Goal: Task Accomplishment & Management: Complete application form

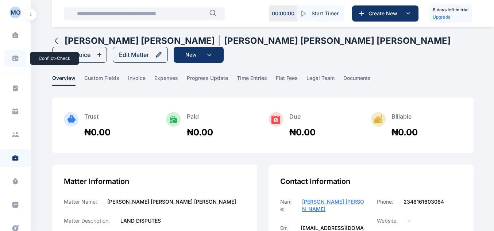
click at [19, 56] on span at bounding box center [15, 58] width 19 height 16
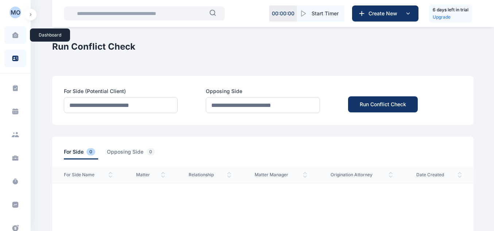
click at [15, 41] on span at bounding box center [15, 34] width 18 height 15
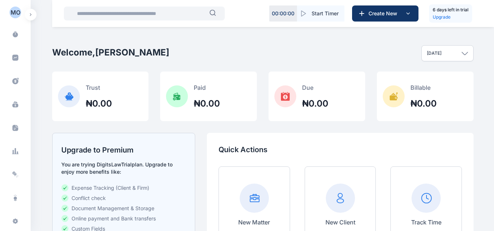
scroll to position [166, 0]
click at [14, 220] on div "P N" at bounding box center [15, 222] width 12 height 9
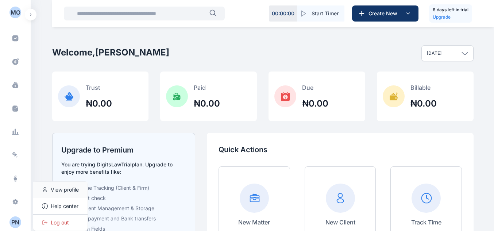
click at [53, 191] on span "View profile" at bounding box center [65, 189] width 28 height 7
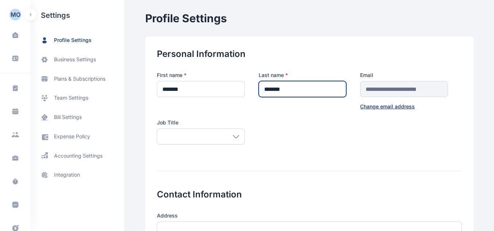
click at [291, 88] on input "*******" at bounding box center [303, 89] width 88 height 16
type input "**********"
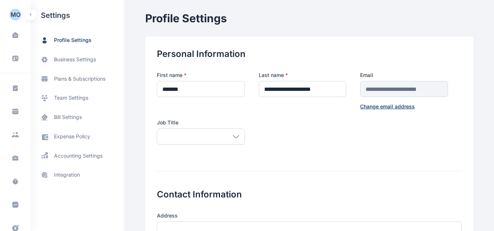
click at [234, 136] on icon at bounding box center [236, 136] width 7 height 3
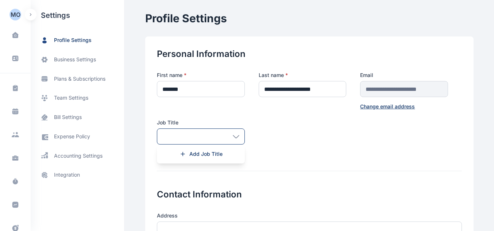
click at [234, 136] on icon at bounding box center [236, 136] width 7 height 3
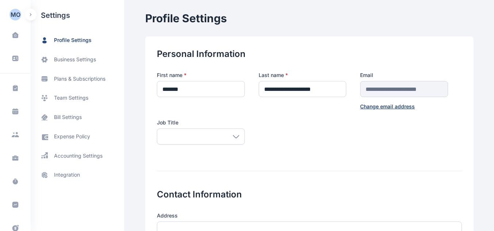
click at [270, 133] on div "**********" at bounding box center [309, 113] width 305 height 82
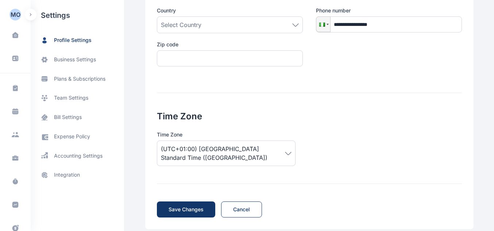
scroll to position [284, 0]
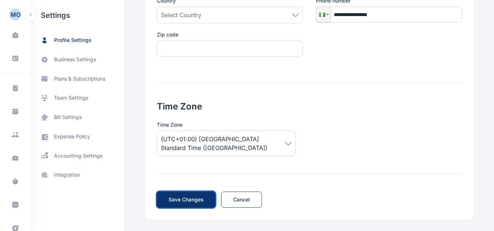
click at [199, 204] on button "Save Changes Save" at bounding box center [186, 200] width 58 height 16
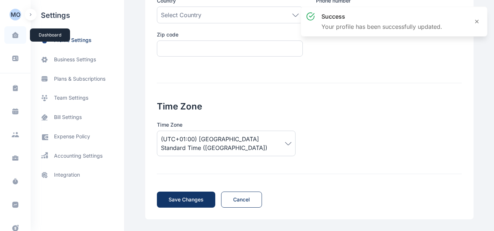
click at [11, 29] on span at bounding box center [15, 34] width 18 height 15
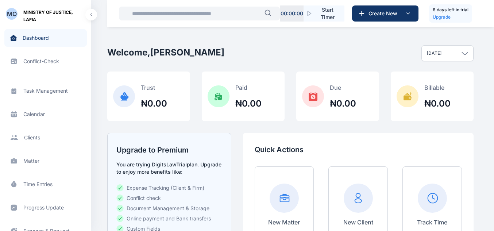
click at [58, 90] on span "Task Management task management task management" at bounding box center [45, 91] width 83 height 18
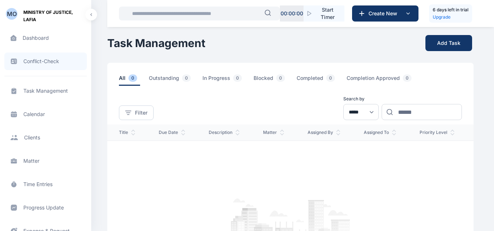
click at [61, 64] on span "Conflict-Check conflict-check conflict-check" at bounding box center [45, 62] width 83 height 18
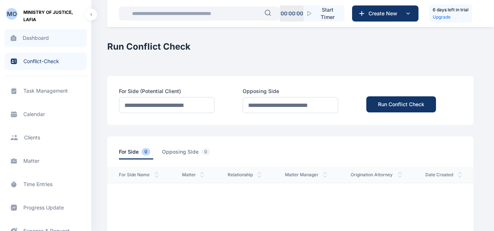
click at [62, 41] on span "Dashboard dashboard dashboard" at bounding box center [45, 38] width 83 height 18
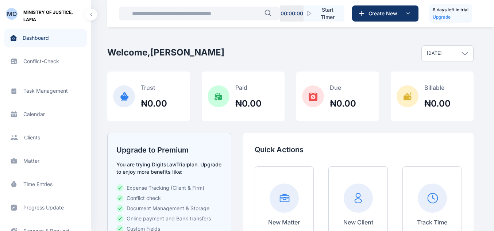
click at [459, 53] on div "Today" at bounding box center [448, 53] width 52 height 16
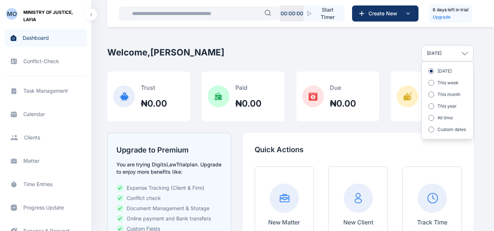
click at [459, 53] on div "Today" at bounding box center [448, 53] width 52 height 16
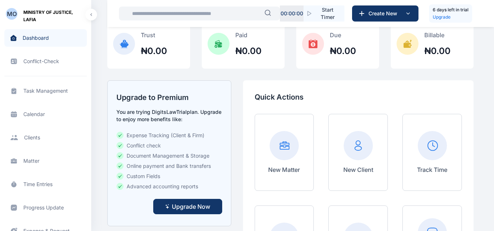
scroll to position [13, 0]
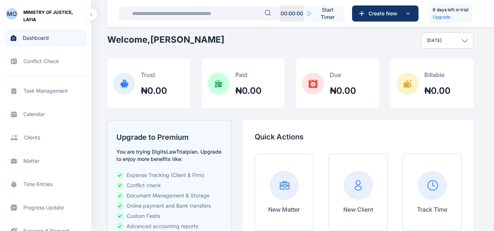
click at [44, 85] on span "Task Management task management task management" at bounding box center [45, 91] width 83 height 18
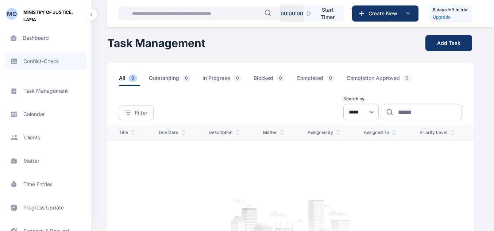
click at [50, 66] on span "Conflict-Check conflict-check conflict-check" at bounding box center [45, 62] width 83 height 18
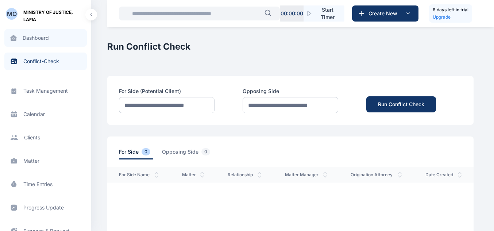
click at [49, 44] on span "Dashboard dashboard dashboard" at bounding box center [45, 38] width 83 height 18
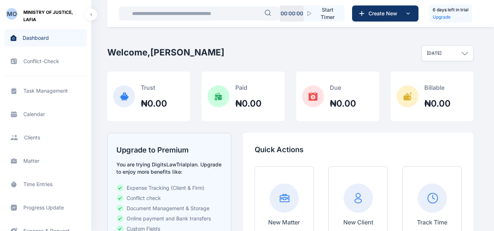
click at [164, 13] on input "text" at bounding box center [196, 13] width 137 height 15
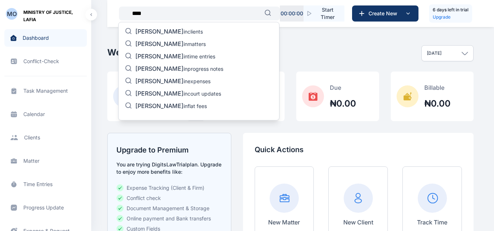
type input "***"
click at [169, 32] on p "DAN in clients" at bounding box center [169, 32] width 68 height 9
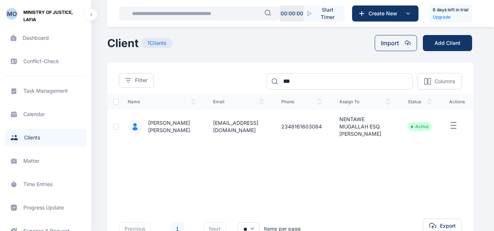
click at [219, 128] on td "treevopatrick@gmail.com" at bounding box center [238, 127] width 68 height 34
click at [119, 123] on td "DAN ALHAJI MUSA" at bounding box center [161, 127] width 85 height 34
click at [403, 46] on span at bounding box center [405, 43] width 12 height 6
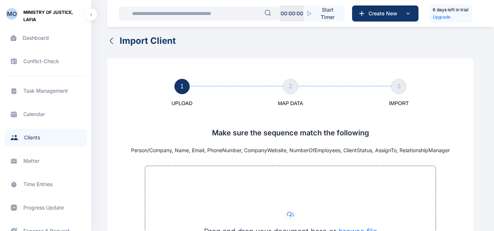
click at [113, 40] on icon "button" at bounding box center [111, 41] width 9 height 9
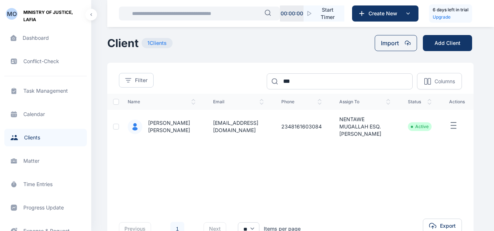
click at [415, 124] on li "Active" at bounding box center [420, 127] width 18 height 6
click at [456, 124] on icon "button" at bounding box center [453, 125] width 9 height 9
click at [362, 184] on div "name email phone assign to status actions DAN ALHAJI MUSA treevopatrick@gmail.c…" at bounding box center [290, 145] width 367 height 102
click at [307, 123] on td "2348161603084" at bounding box center [302, 127] width 58 height 34
click at [457, 125] on icon "button" at bounding box center [453, 125] width 9 height 9
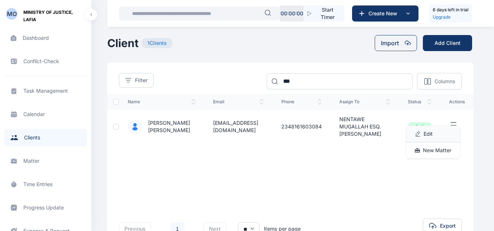
click at [456, 126] on div "Edit" at bounding box center [433, 134] width 54 height 16
click at [276, 160] on div "name email phone assign to status actions DAN ALHAJI MUSA treevopatrick@gmail.c…" at bounding box center [290, 145] width 367 height 102
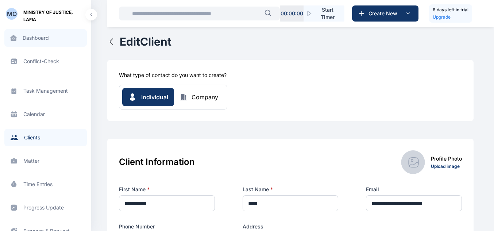
click at [38, 33] on span "Dashboard dashboard dashboard" at bounding box center [45, 38] width 83 height 18
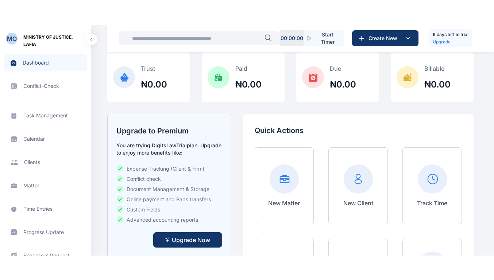
scroll to position [58, 0]
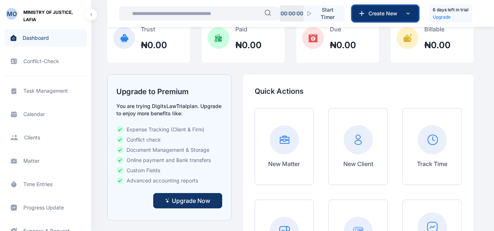
click at [409, 15] on icon at bounding box center [408, 13] width 9 height 9
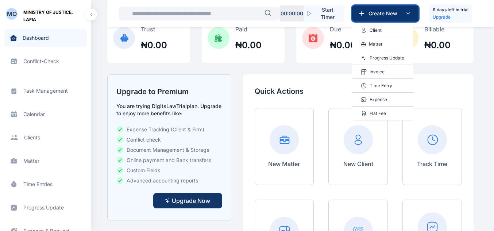
click at [409, 15] on icon at bounding box center [408, 13] width 9 height 9
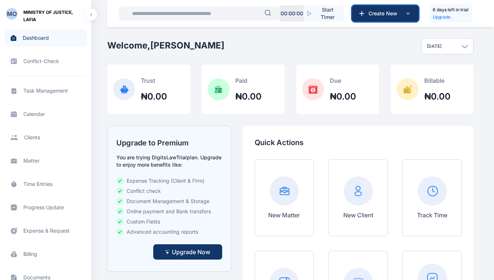
scroll to position [0, 0]
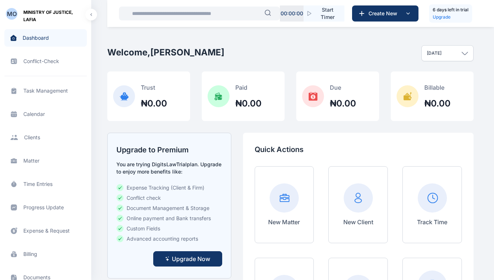
click at [484, 4] on div "00 : 00 : 00 Start Timer Create New 6 days left in trial Upgrade" at bounding box center [300, 13] width 387 height 27
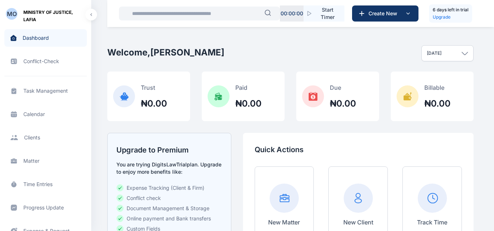
click at [440, 57] on div "Today" at bounding box center [448, 53] width 52 height 16
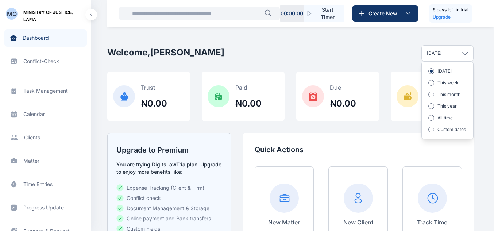
click at [440, 57] on div "Today" at bounding box center [448, 53] width 52 height 16
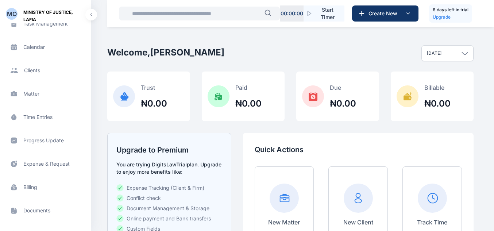
scroll to position [113, 0]
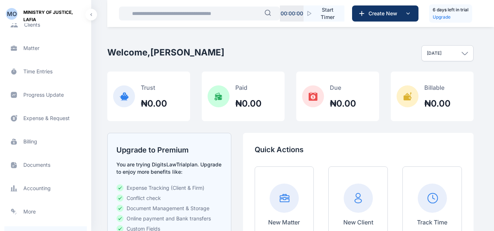
drag, startPoint x: 86, startPoint y: 160, endPoint x: 69, endPoint y: 165, distance: 18.2
click at [69, 165] on div "Task Management task management task management Calendar calendar calendar Clie…" at bounding box center [45, 91] width 91 height 257
click at [69, 165] on span "Documents documents documents" at bounding box center [45, 165] width 83 height 18
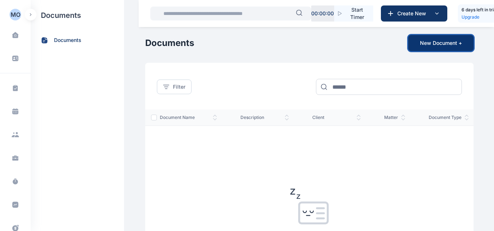
click at [437, 43] on button "New Document +" at bounding box center [441, 43] width 65 height 16
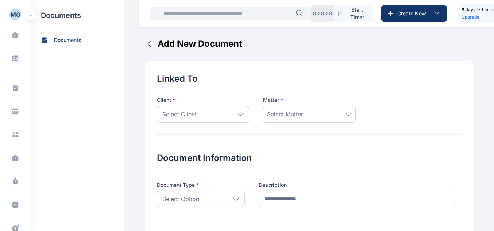
click at [214, 196] on div "Select Option" at bounding box center [201, 199] width 88 height 16
click at [426, 83] on h1 "Linked To" at bounding box center [309, 79] width 305 height 12
click at [18, 131] on span at bounding box center [15, 135] width 20 height 14
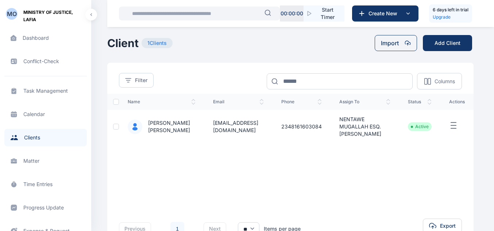
click at [26, 165] on span "Matter matter matter" at bounding box center [45, 161] width 83 height 18
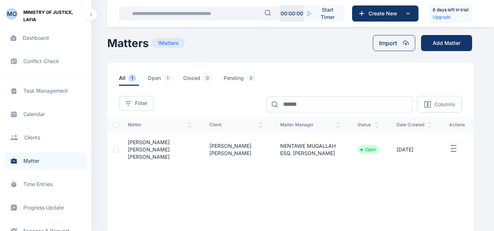
click at [452, 146] on icon "button" at bounding box center [453, 148] width 9 height 9
click at [317, 193] on div "matter client matter manager status date created actions DAN ALHAJI MUSA V. CLE…" at bounding box center [290, 168] width 367 height 102
click at [234, 147] on td "DAN ALHAJI MUSA" at bounding box center [236, 150] width 71 height 34
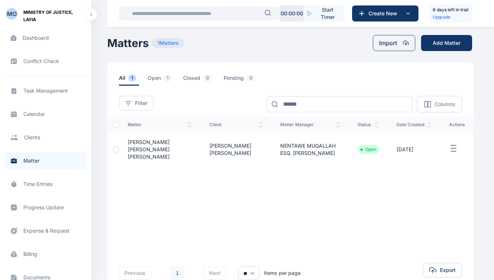
click at [44, 213] on span "Progress Update progress update progress update" at bounding box center [45, 208] width 83 height 18
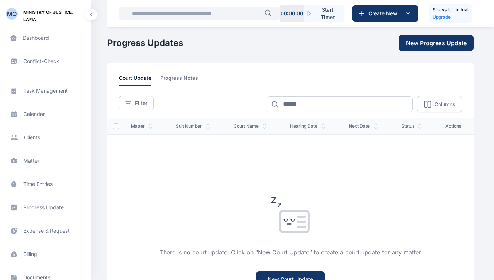
click at [253, 128] on span "court name" at bounding box center [250, 126] width 33 height 6
click at [134, 148] on div "There is no court update. Click on “New Court Update” to create a court update …" at bounding box center [290, 251] width 367 height 234
click at [118, 129] on div at bounding box center [116, 126] width 6 height 6
click at [115, 127] on div at bounding box center [116, 126] width 6 height 6
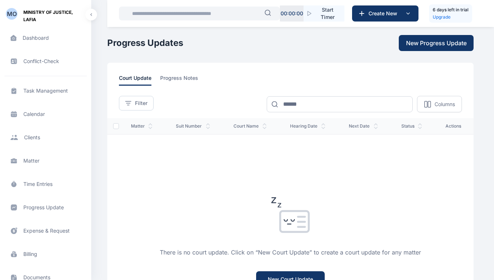
click at [116, 130] on th at bounding box center [113, 126] width 12 height 16
click at [115, 126] on div at bounding box center [116, 126] width 6 height 6
click at [415, 127] on span "status" at bounding box center [412, 126] width 21 height 6
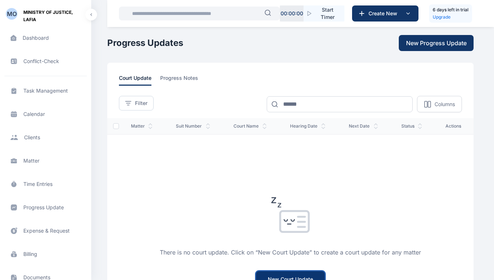
click at [292, 231] on button "New Court Update" at bounding box center [290, 280] width 69 height 16
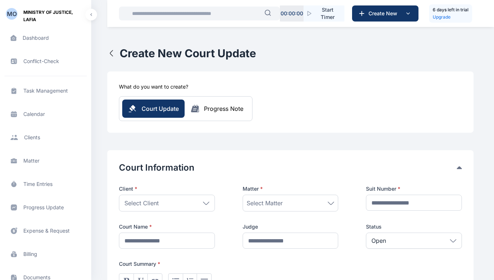
click at [174, 202] on div "Select Client" at bounding box center [167, 203] width 96 height 17
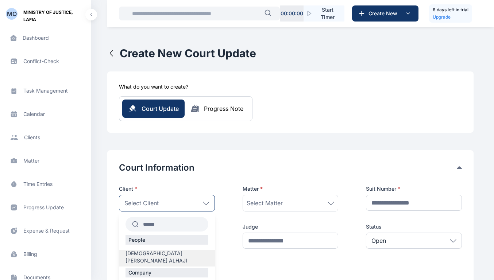
click at [168, 231] on span "MUSA DAN ALHAJI" at bounding box center [167, 257] width 83 height 15
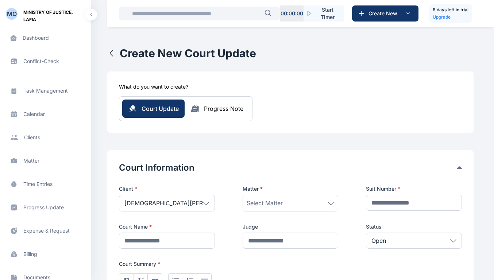
click at [267, 208] on div "Select Matter" at bounding box center [291, 203] width 96 height 17
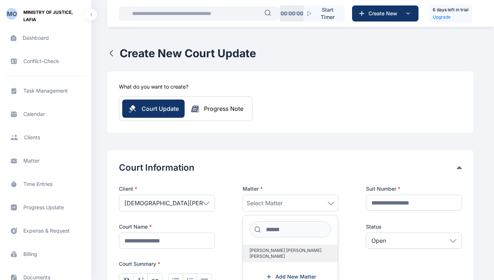
click at [280, 231] on label "DAN ALHAJI MUSA V. CLEMENT" at bounding box center [290, 254] width 95 height 18
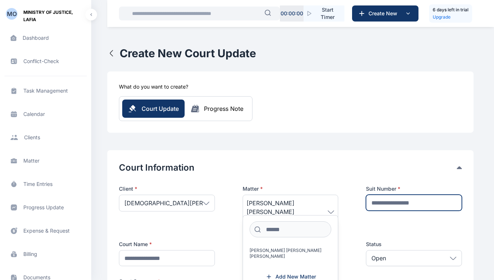
click at [415, 208] on input "text" at bounding box center [414, 203] width 96 height 16
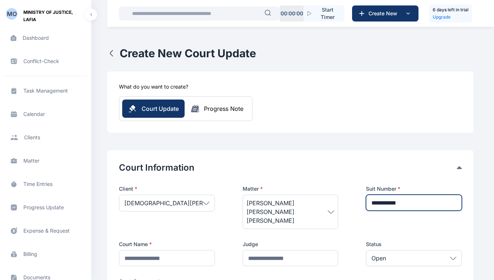
type input "**********"
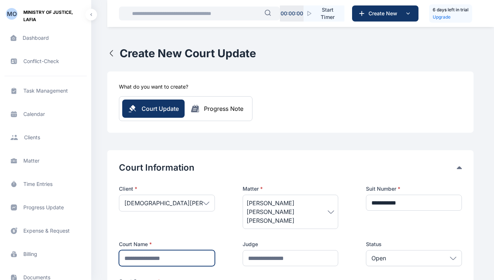
click at [184, 231] on input "text" at bounding box center [167, 258] width 96 height 16
type input "**********"
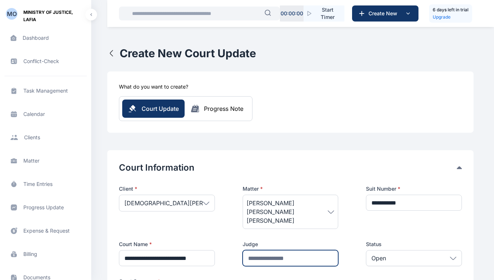
click at [267, 231] on input "text" at bounding box center [291, 258] width 96 height 16
type input "**********"
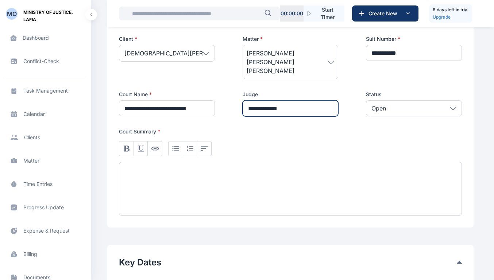
click at [289, 100] on input "**********" at bounding box center [291, 108] width 96 height 16
type input "**********"
click at [136, 162] on div at bounding box center [290, 189] width 343 height 54
click at [402, 100] on div "Open" at bounding box center [414, 108] width 96 height 16
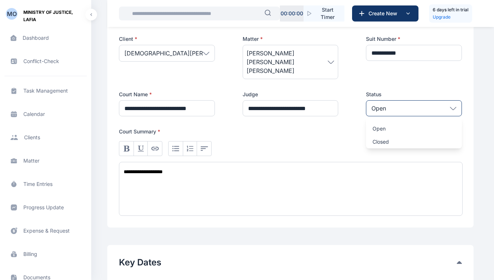
click at [402, 100] on div "Open" at bounding box center [414, 108] width 96 height 16
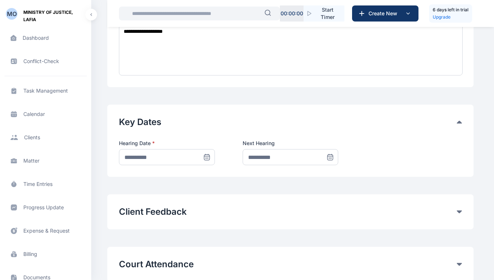
scroll to position [295, 0]
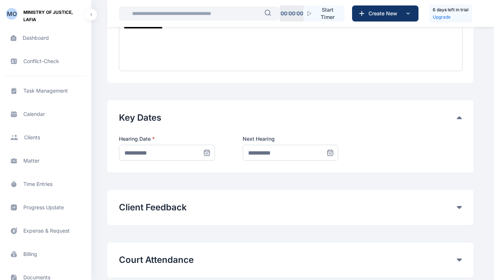
click at [206, 149] on icon at bounding box center [206, 152] width 7 height 7
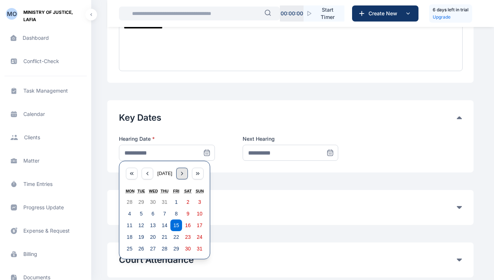
click at [185, 171] on icon "button" at bounding box center [182, 174] width 6 height 6
click at [139, 197] on button "2" at bounding box center [141, 202] width 12 height 12
type input "**********"
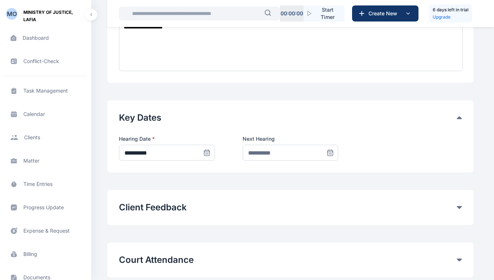
click at [330, 149] on icon at bounding box center [330, 152] width 7 height 7
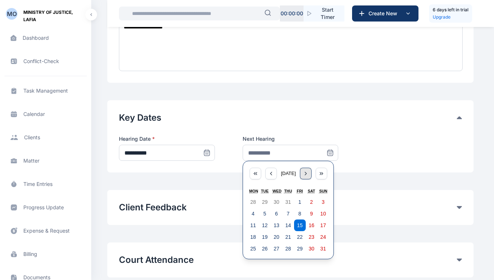
click at [308, 171] on icon "button" at bounding box center [306, 174] width 6 height 6
click at [296, 208] on button "10" at bounding box center [300, 214] width 12 height 12
type input "**********"
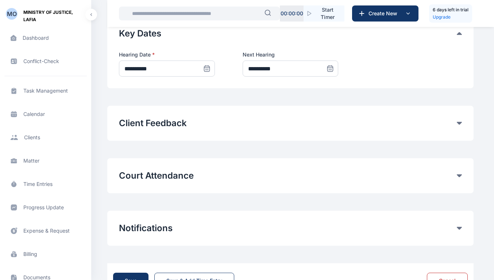
scroll to position [381, 0]
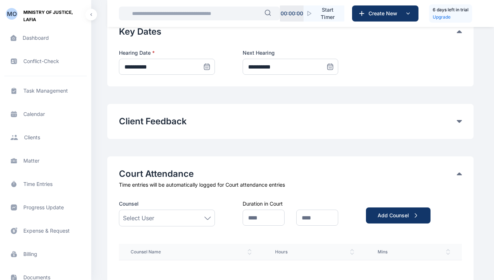
click at [202, 215] on div "Select User" at bounding box center [167, 218] width 96 height 17
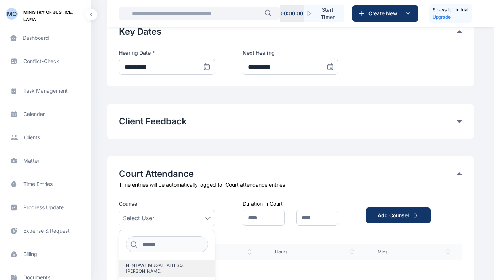
click at [185, 231] on span "NENTAWE MUGALLAH ESQ. PATRICK" at bounding box center [164, 269] width 76 height 12
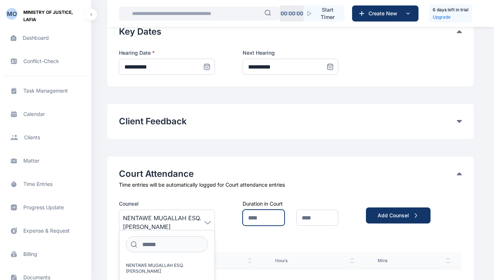
click at [258, 211] on input "text" at bounding box center [264, 218] width 42 height 16
type input "****"
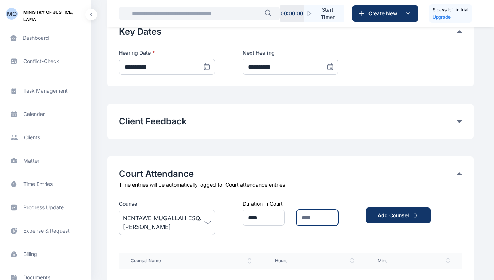
click at [308, 210] on input "text" at bounding box center [317, 218] width 42 height 16
click at [352, 217] on div "Counsel NENTAWE MUGALLAH ESQ. PATRICK Duration in Court **** Add Counsel" at bounding box center [290, 217] width 343 height 35
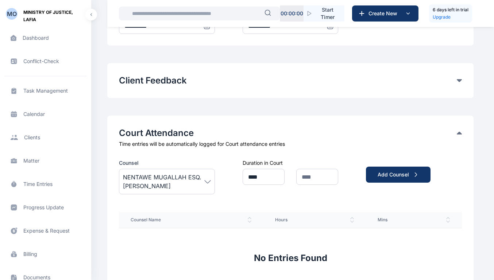
scroll to position [426, 0]
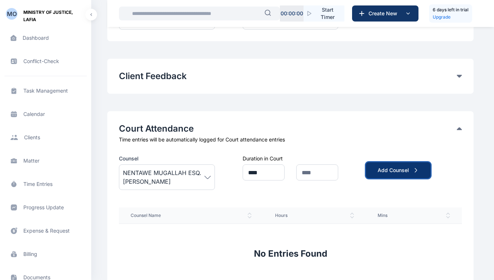
click at [391, 167] on div "Add Counsel" at bounding box center [398, 170] width 41 height 7
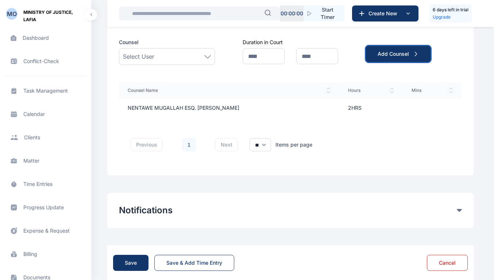
scroll to position [546, 0]
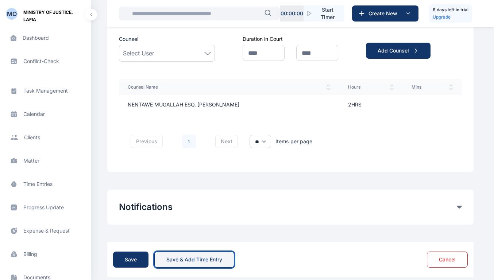
click at [192, 231] on div "Save & Add Time Entry" at bounding box center [194, 259] width 56 height 7
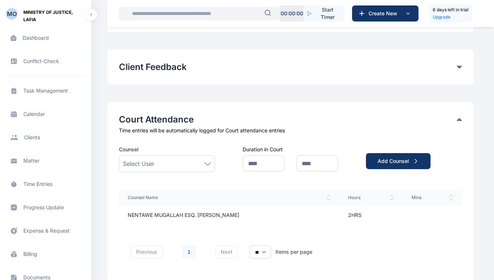
scroll to position [436, 0]
click at [187, 159] on div "Select User" at bounding box center [167, 163] width 88 height 9
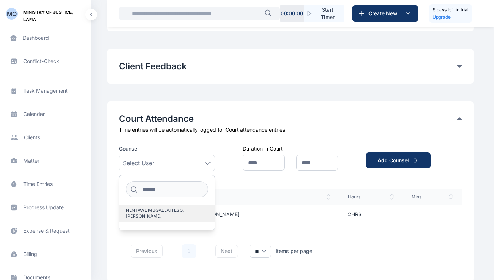
click at [177, 208] on span "NENTAWE MUGALLAH ESQ. PATRICK" at bounding box center [164, 214] width 76 height 12
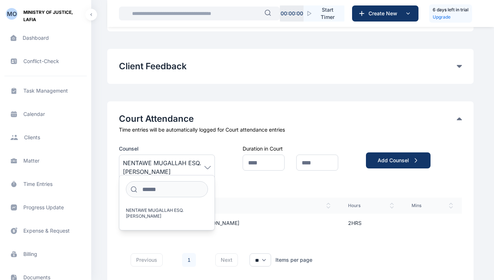
click at [0, 0] on div "Counsel NENTAWE MUGALLAH ESQ. PATRICK NENTAWE MUGALLAH ESQ. PATRICK Duration in…" at bounding box center [0, 0] width 0 height 0
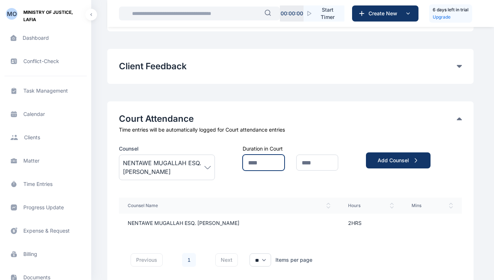
click at [261, 155] on input "text" at bounding box center [264, 163] width 42 height 16
type input "****"
click at [310, 157] on input "text" at bounding box center [317, 163] width 42 height 16
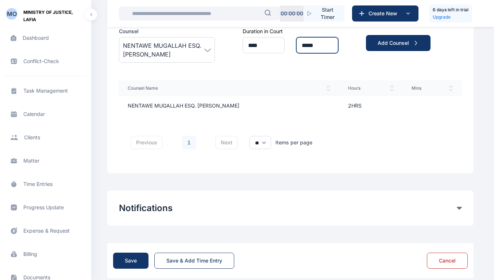
scroll to position [555, 0]
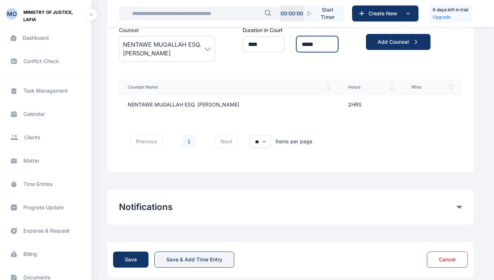
type input "*****"
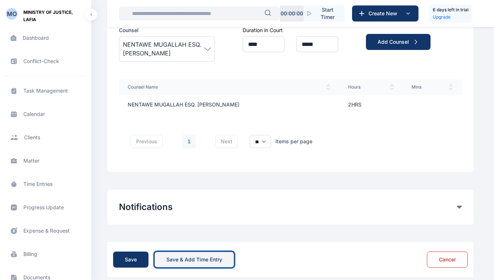
click at [219, 231] on div "Save & Add Time Entry" at bounding box center [194, 259] width 56 height 7
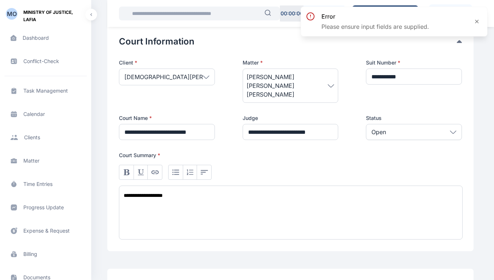
scroll to position [137, 0]
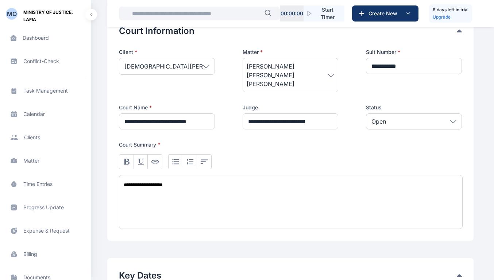
click at [126, 159] on icon "button" at bounding box center [127, 162] width 6 height 6
click at [139, 159] on icon "button" at bounding box center [141, 162] width 6 height 6
click at [127, 159] on icon "button" at bounding box center [127, 162] width 6 height 6
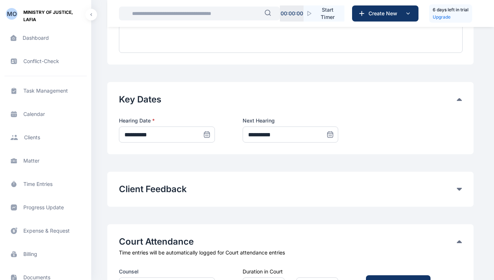
scroll to position [318, 0]
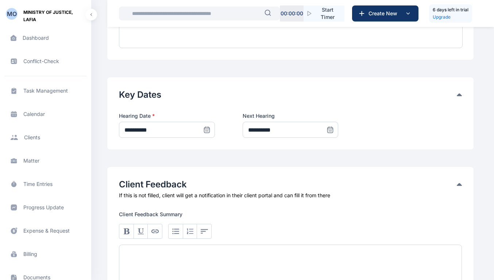
click at [185, 231] on div at bounding box center [290, 272] width 343 height 54
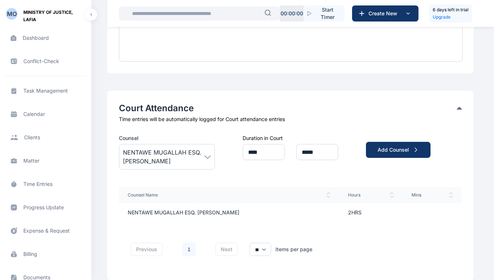
scroll to position [566, 0]
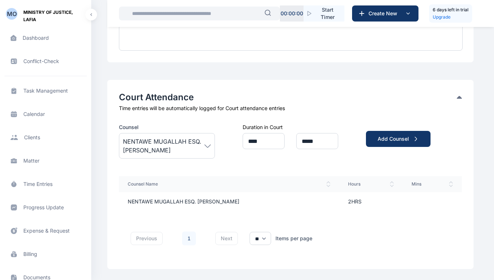
click at [313, 179] on th "Counsel Name" at bounding box center [229, 184] width 221 height 16
click at [326, 181] on icon at bounding box center [328, 184] width 4 height 6
click at [316, 176] on th "Counsel Name" at bounding box center [229, 184] width 221 height 16
click at [327, 182] on icon at bounding box center [328, 184] width 3 height 5
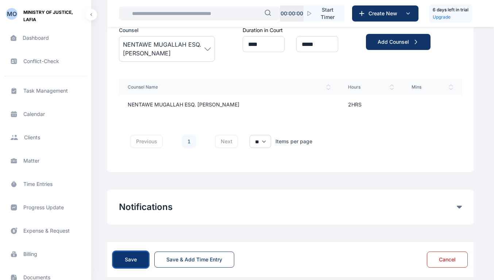
click at [127, 231] on div "Save" at bounding box center [131, 259] width 12 height 7
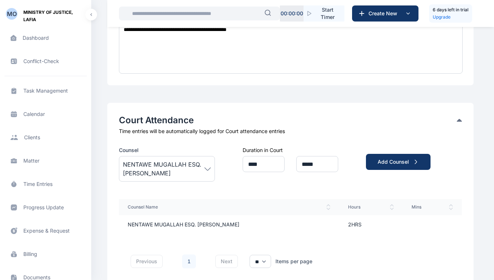
scroll to position [563, 0]
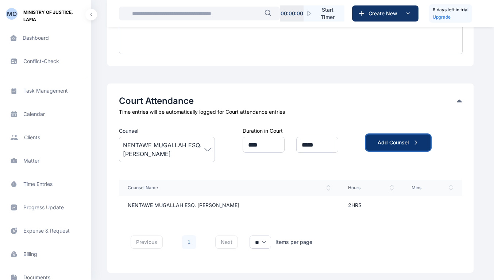
click at [381, 139] on div "Add Counsel" at bounding box center [398, 142] width 41 height 7
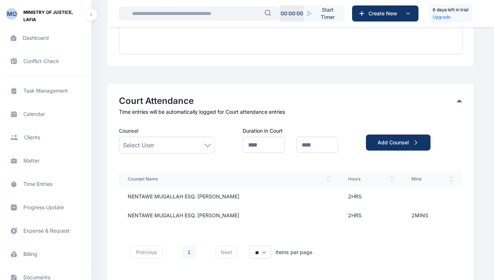
click at [318, 171] on th "Counsel Name" at bounding box center [229, 179] width 221 height 16
click at [326, 176] on icon at bounding box center [328, 179] width 4 height 6
click at [348, 193] on td "2HRS" at bounding box center [372, 196] width 64 height 19
click at [344, 189] on td "2HRS" at bounding box center [372, 196] width 64 height 19
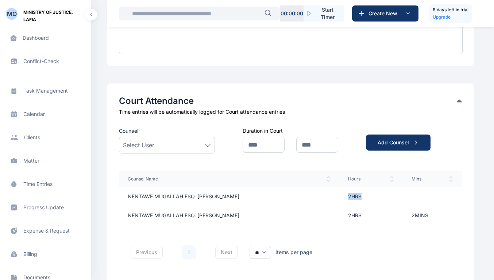
click at [344, 189] on td "2HRS" at bounding box center [372, 196] width 64 height 19
click at [187, 231] on link "1" at bounding box center [189, 253] width 14 height 14
click at [252, 137] on input "text" at bounding box center [264, 145] width 42 height 16
click at [215, 189] on td "NENTAWE MUGALLAH ESQ. PATRICK" at bounding box center [229, 196] width 221 height 19
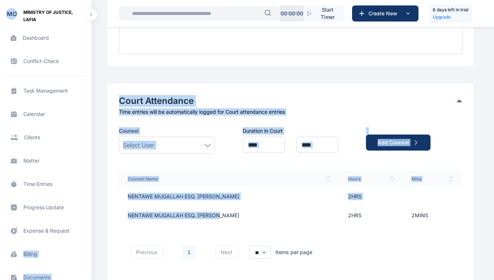
drag, startPoint x: 219, startPoint y: 206, endPoint x: 89, endPoint y: 217, distance: 130.5
click at [260, 193] on td "NENTAWE MUGALLAH ESQ. PATRICK" at bounding box center [229, 196] width 221 height 19
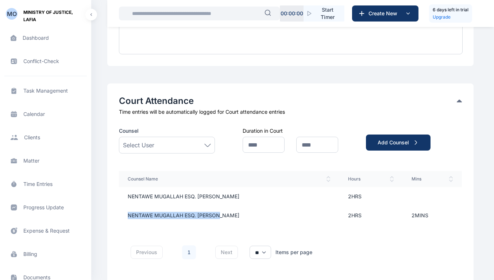
drag, startPoint x: 218, startPoint y: 206, endPoint x: 128, endPoint y: 210, distance: 90.2
click at [128, 210] on td "NENTAWE MUGALLAH ESQ. PATRICK" at bounding box center [229, 215] width 221 height 19
click at [280, 206] on td "NENTAWE MUGALLAH ESQ. PATRICK" at bounding box center [229, 215] width 221 height 19
click at [264, 231] on select "** ** **" at bounding box center [261, 252] width 22 height 13
click at [297, 206] on td "NENTAWE MUGALLAH ESQ. PATRICK" at bounding box center [229, 215] width 221 height 19
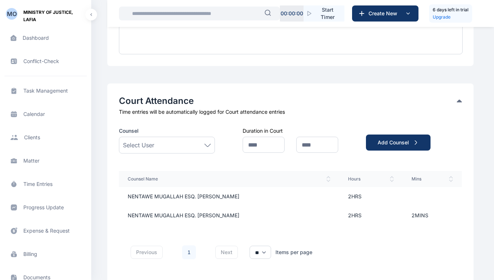
click at [191, 231] on link "1" at bounding box center [189, 253] width 14 height 14
click at [416, 140] on icon "submit" at bounding box center [416, 143] width 6 height 6
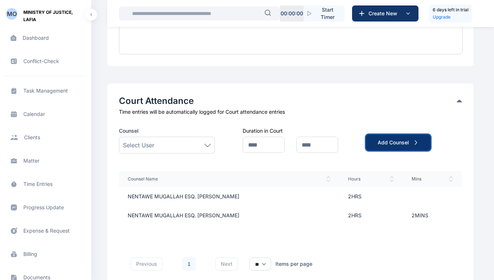
click at [416, 140] on icon "submit" at bounding box center [416, 143] width 6 height 6
click at [384, 138] on button "Add Counsel" at bounding box center [398, 143] width 65 height 16
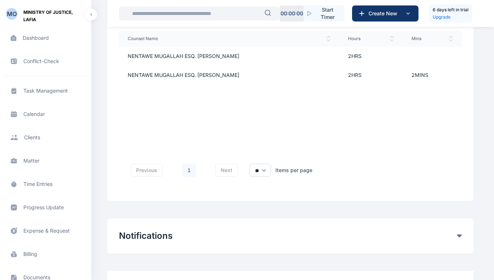
scroll to position [732, 0]
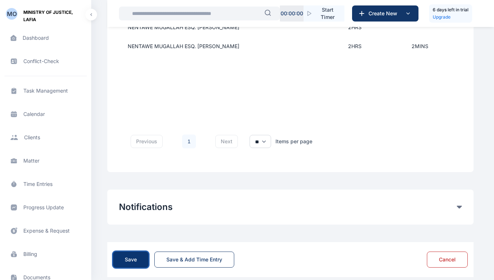
click at [141, 231] on button "Save" at bounding box center [130, 260] width 35 height 16
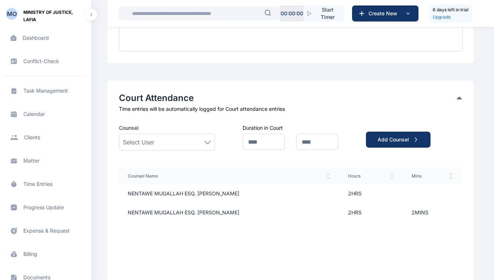
scroll to position [574, 0]
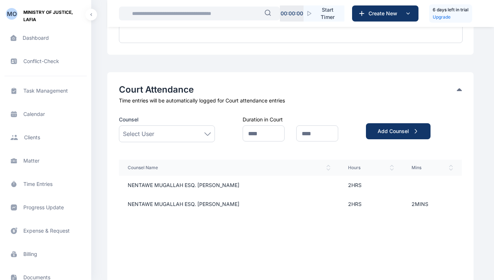
click at [348, 165] on span "Hours" at bounding box center [371, 168] width 46 height 6
click at [390, 165] on icon at bounding box center [392, 168] width 4 height 6
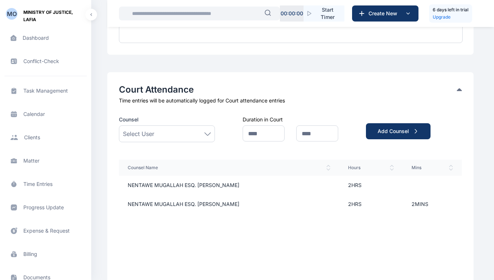
click at [390, 165] on icon at bounding box center [392, 168] width 4 height 6
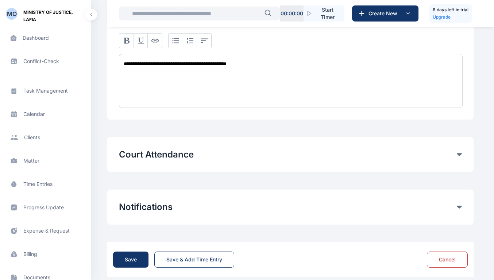
click at [458, 80] on div "**********" at bounding box center [291, 81] width 344 height 54
click at [460, 153] on icon at bounding box center [459, 154] width 5 height 3
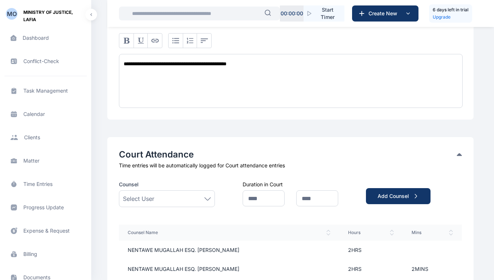
click at [207, 195] on div "Select User" at bounding box center [167, 199] width 88 height 9
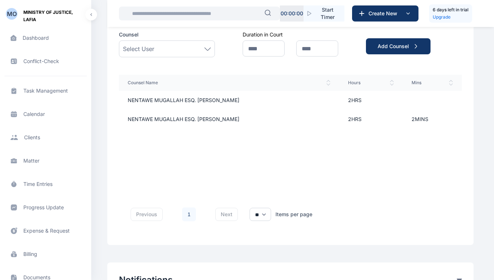
scroll to position [732, 0]
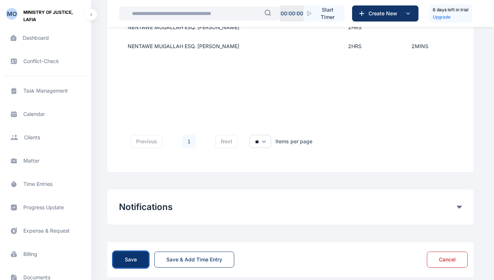
click at [132, 231] on div "Save" at bounding box center [131, 259] width 12 height 7
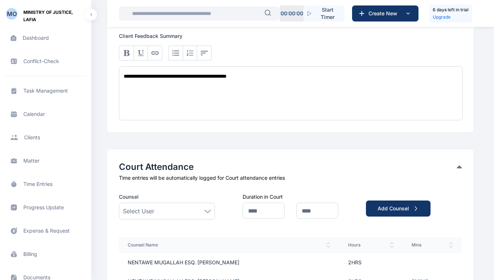
scroll to position [511, 0]
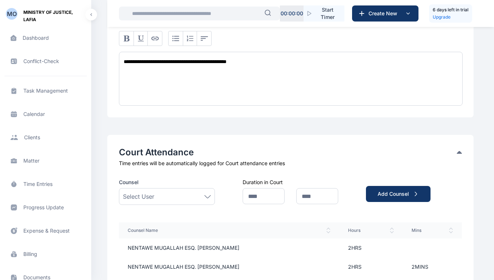
click at [167, 194] on div "Select User" at bounding box center [167, 196] width 96 height 17
click at [152, 231] on span "NENTAWE MUGALLAH ESQ. PATRICK" at bounding box center [164, 247] width 76 height 12
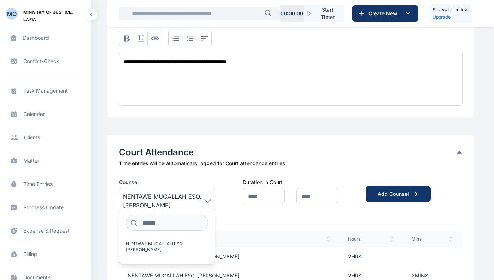
click at [101, 220] on div "MO MINISTRY OF JUSTICE, LAFIA Dashboard dashboard dashboard Conflict-Check conf…" at bounding box center [247, 4] width 494 height 1030
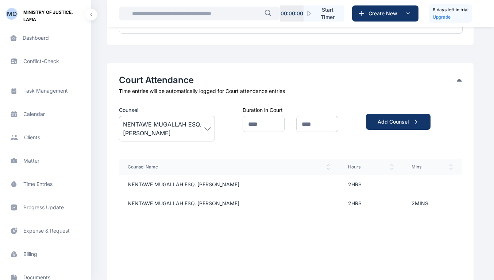
scroll to position [650, 0]
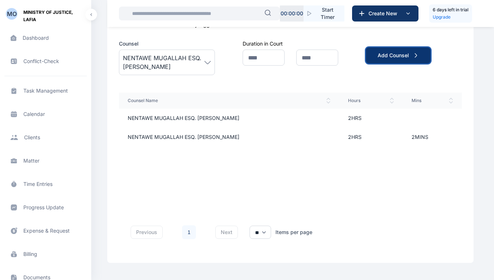
click at [398, 52] on div "Add Counsel" at bounding box center [398, 55] width 41 height 7
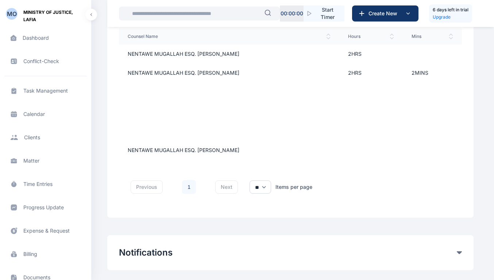
scroll to position [751, 0]
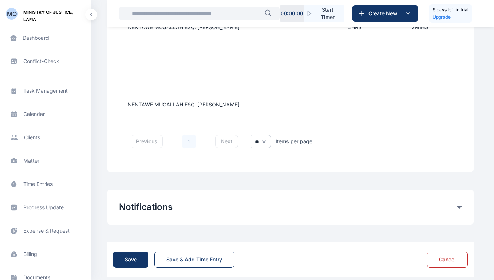
drag, startPoint x: 160, startPoint y: 211, endPoint x: 132, endPoint y: 148, distance: 69.0
click at [132, 148] on div "previous 1 next ** ** ** Items per page" at bounding box center [290, 142] width 343 height 38
click at [464, 197] on div "Notifications Notify Client on Client Portal Notify Client via email Notify Tea…" at bounding box center [290, 207] width 367 height 35
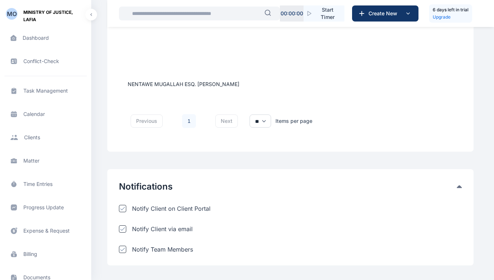
scroll to position [812, 0]
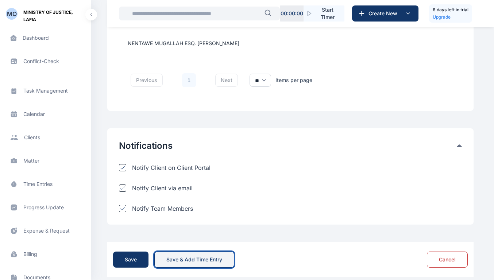
click at [163, 231] on button "Save & Add Time Entry" at bounding box center [194, 260] width 80 height 16
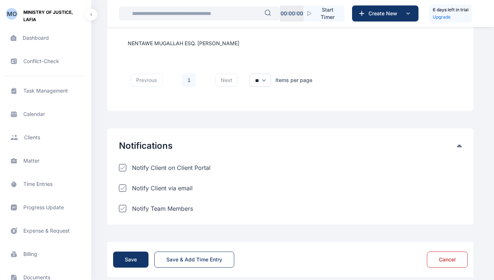
click at [125, 164] on div at bounding box center [122, 167] width 7 height 7
click at [124, 164] on div at bounding box center [122, 167] width 7 height 7
click at [123, 207] on icon at bounding box center [122, 209] width 5 height 4
click at [123, 205] on div at bounding box center [122, 208] width 7 height 7
click at [258, 74] on select "** ** **" at bounding box center [261, 80] width 22 height 13
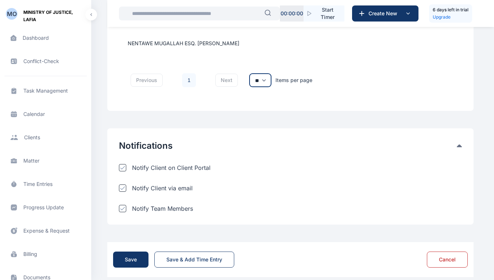
select select "**"
click at [250, 74] on select "** ** **" at bounding box center [261, 80] width 22 height 13
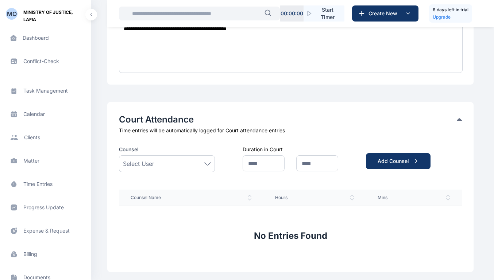
scroll to position [559, 0]
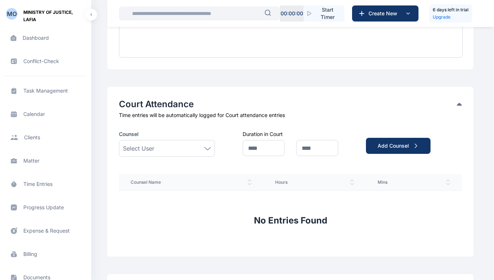
click at [197, 144] on div "Select User" at bounding box center [167, 148] width 88 height 9
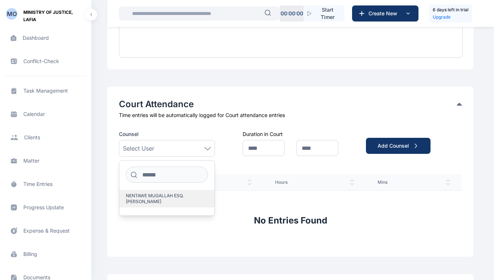
click at [177, 193] on span "NENTAWE MUGALLAH ESQ. PATRICK" at bounding box center [164, 199] width 76 height 12
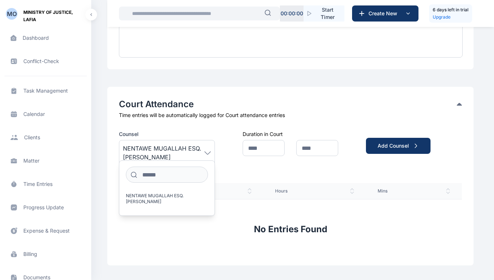
click at [251, 189] on icon at bounding box center [249, 191] width 3 height 5
click at [250, 188] on icon at bounding box center [250, 191] width 4 height 6
click at [352, 188] on icon at bounding box center [352, 191] width 4 height 6
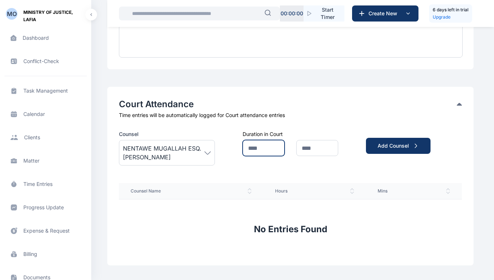
click at [258, 141] on input "text" at bounding box center [264, 148] width 42 height 16
type input "****"
click at [322, 142] on input "text" at bounding box center [317, 148] width 42 height 16
type input "*****"
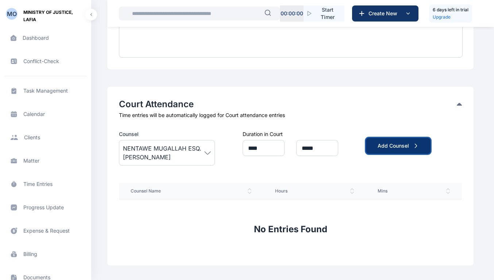
click at [390, 144] on button "Add Counsel" at bounding box center [398, 146] width 65 height 16
select select "**"
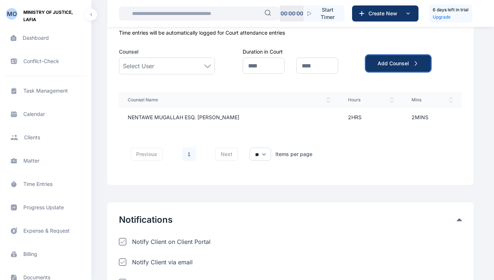
scroll to position [716, 0]
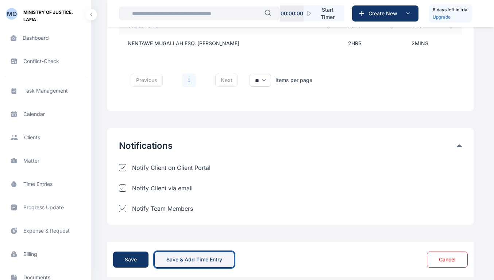
click at [203, 231] on div "Save & Add Time Entry" at bounding box center [194, 259] width 56 height 7
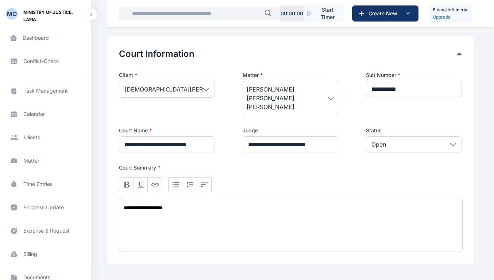
scroll to position [114, 0]
click at [128, 181] on icon "button" at bounding box center [127, 184] width 6 height 6
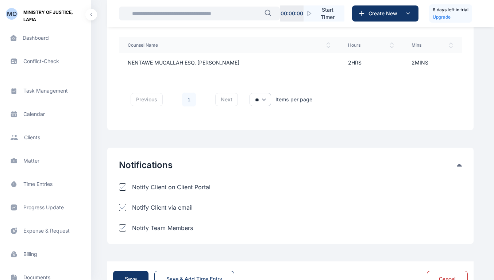
scroll to position [716, 0]
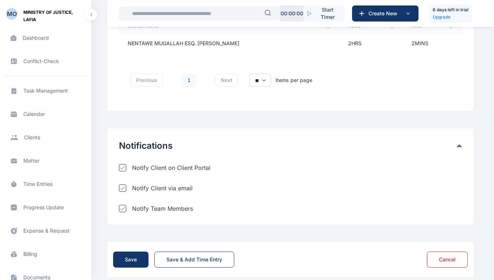
click at [458, 129] on div "Notifications Notify Client on Client Portal Notify Client via email Notify Tea…" at bounding box center [290, 177] width 367 height 96
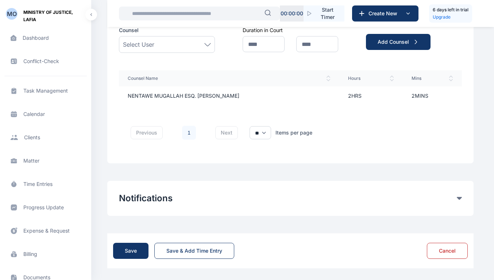
scroll to position [655, 0]
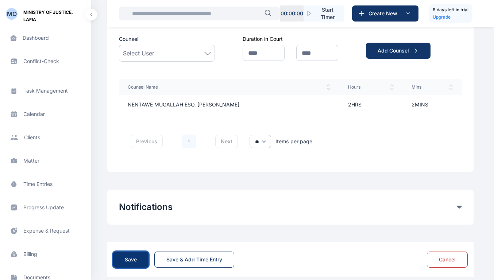
click at [127, 231] on button "Save" at bounding box center [130, 260] width 35 height 16
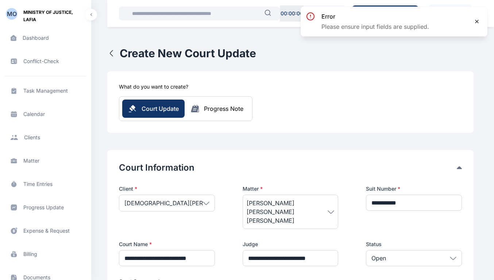
click at [479, 20] on icon at bounding box center [477, 22] width 6 height 6
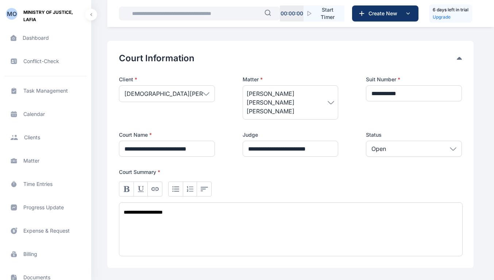
scroll to position [111, 0]
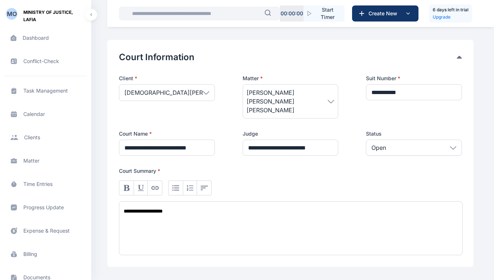
click at [184, 90] on div "MUSA DAN ALHAJI" at bounding box center [167, 92] width 96 height 17
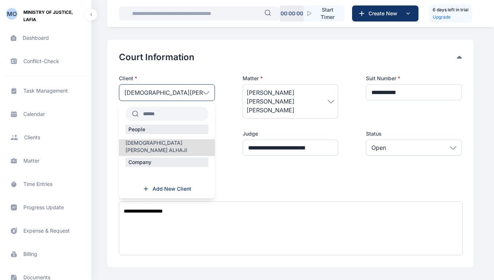
click at [184, 90] on div "MUSA DAN ALHAJI" at bounding box center [167, 92] width 96 height 17
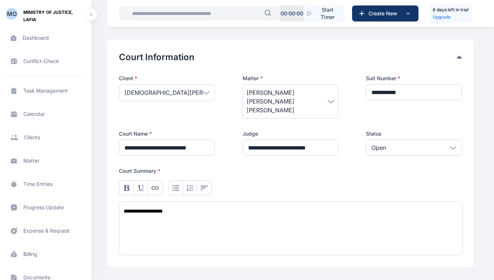
click at [194, 203] on div "**********" at bounding box center [291, 229] width 344 height 54
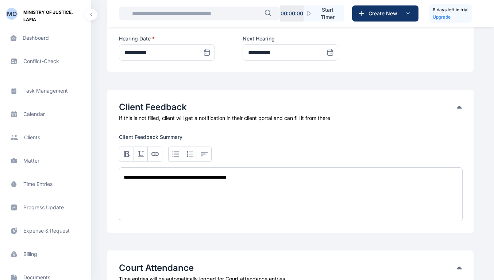
scroll to position [402, 0]
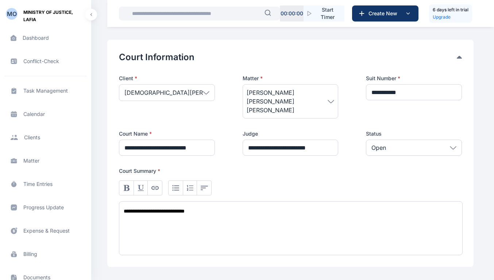
scroll to position [108, 0]
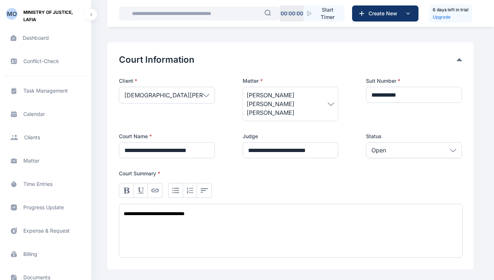
click at [453, 61] on button "Court Information" at bounding box center [288, 60] width 338 height 12
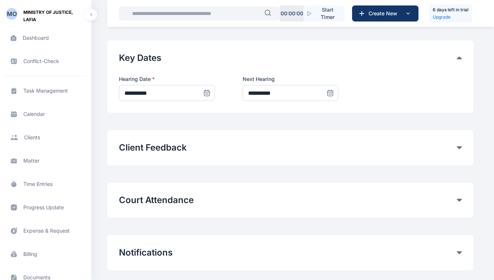
scroll to position [217, 0]
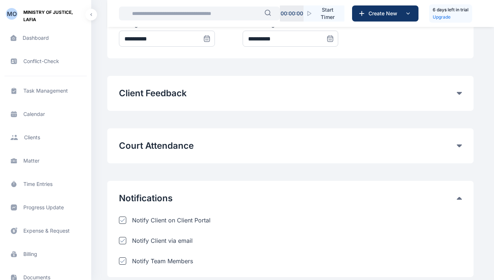
click at [122, 221] on icon at bounding box center [122, 221] width 5 height 4
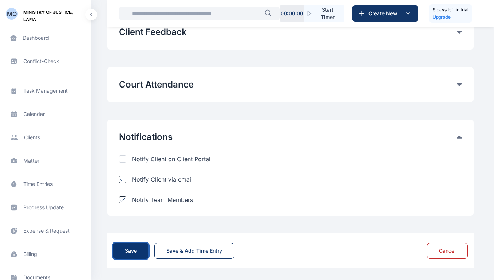
click at [133, 231] on div "Save" at bounding box center [131, 251] width 12 height 7
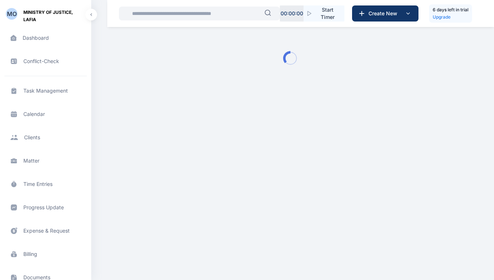
scroll to position [0, 0]
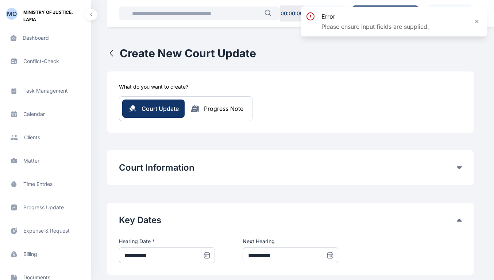
click at [214, 112] on div "Progress Note" at bounding box center [223, 108] width 39 height 9
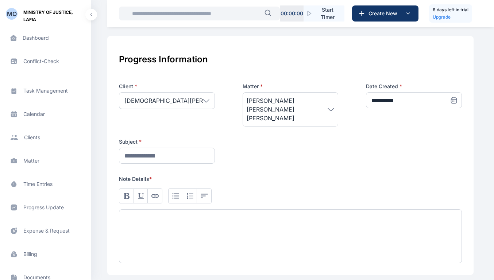
scroll to position [118, 0]
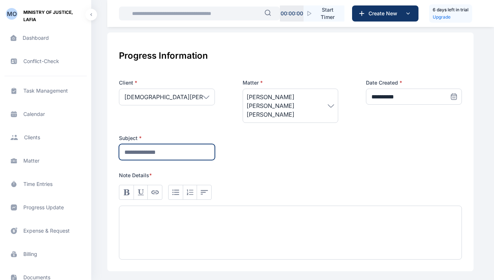
click at [173, 144] on input "text" at bounding box center [167, 152] width 96 height 16
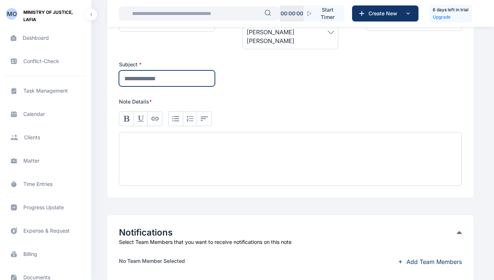
scroll to position [189, 0]
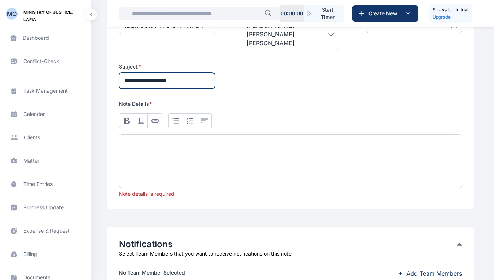
type input "**********"
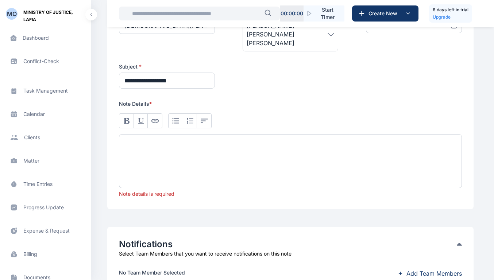
click at [162, 143] on div at bounding box center [290, 161] width 343 height 54
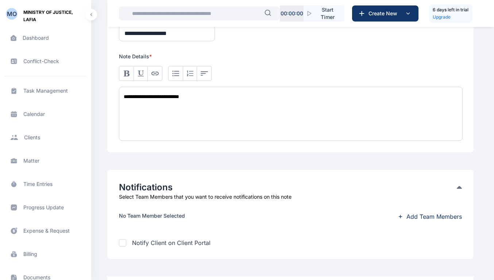
scroll to position [271, 0]
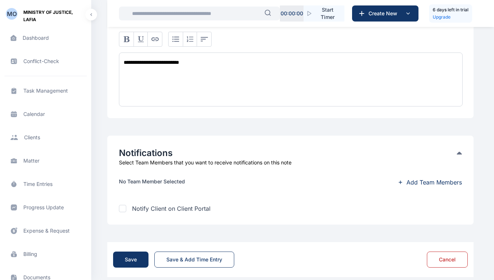
click at [122, 205] on div at bounding box center [122, 208] width 7 height 7
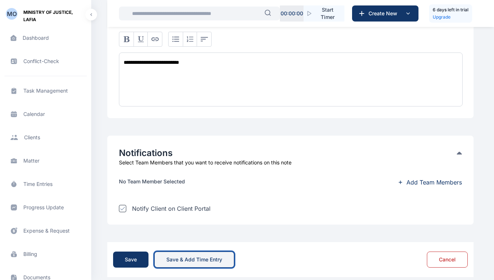
click at [176, 231] on div "Save & Add Time Entry" at bounding box center [194, 259] width 56 height 7
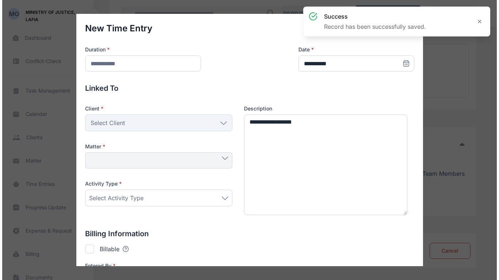
scroll to position [262, 0]
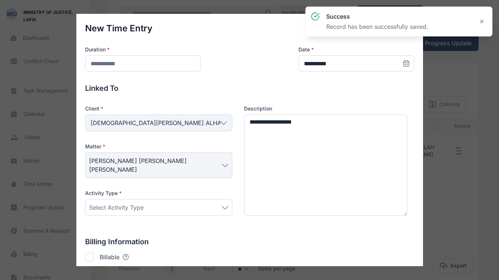
scroll to position [1, 0]
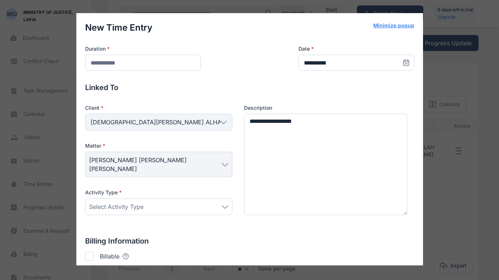
click at [89, 231] on div at bounding box center [89, 256] width 9 height 9
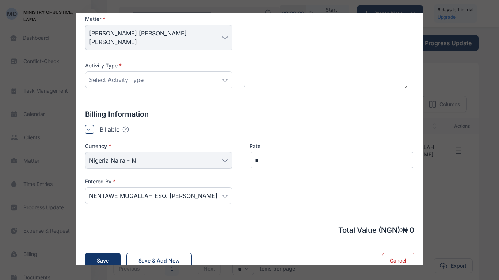
scroll to position [128, 0]
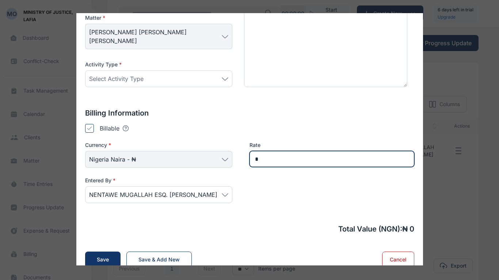
click at [270, 153] on input "*" at bounding box center [331, 159] width 165 height 16
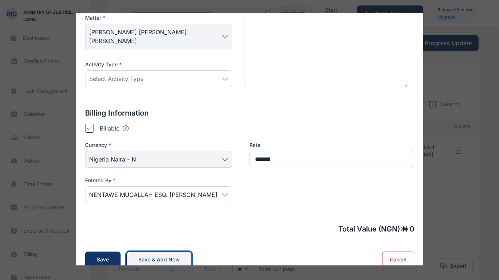
click at [147, 231] on div "Save & Add New" at bounding box center [158, 259] width 41 height 7
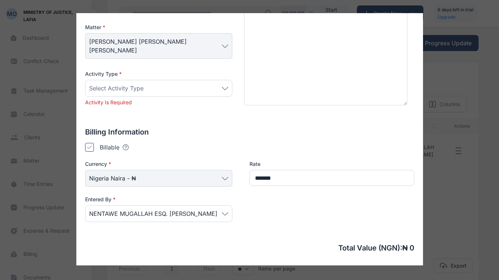
scroll to position [138, 0]
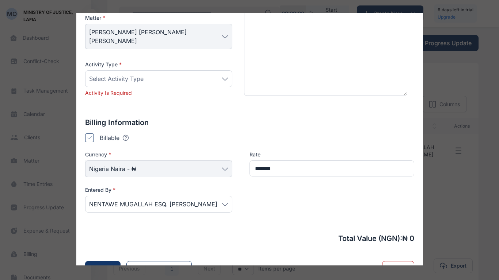
click at [162, 70] on div "Select Activity Type" at bounding box center [158, 78] width 147 height 17
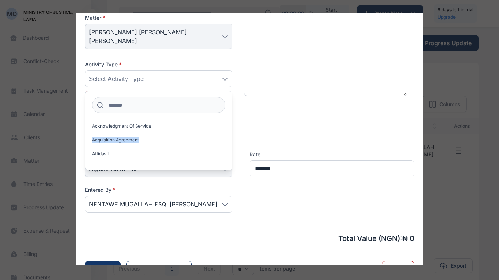
drag, startPoint x: 230, startPoint y: 116, endPoint x: 230, endPoint y: 128, distance: 12.0
click at [230, 128] on div "Acknowledgment of Service Acquisition Agreement Affidavit Alimony Annual return…" at bounding box center [158, 131] width 147 height 80
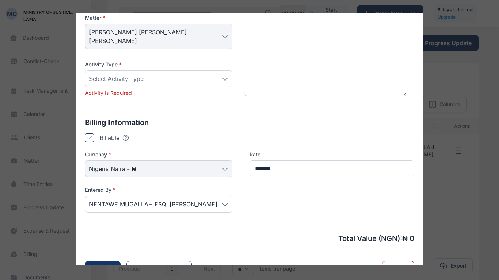
click at [165, 74] on div "Select Activity Type" at bounding box center [158, 78] width 139 height 9
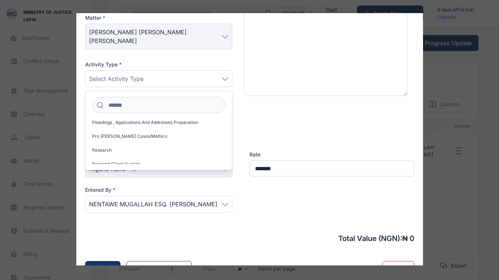
scroll to position [575, 0]
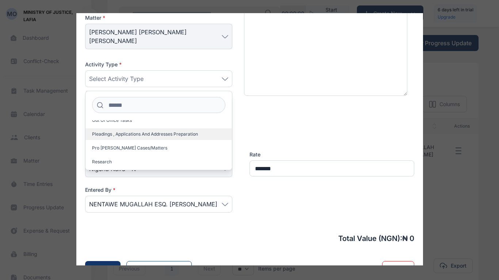
click at [195, 131] on span "Pleadings , Applications and Addresses Preparation" at bounding box center [145, 134] width 106 height 6
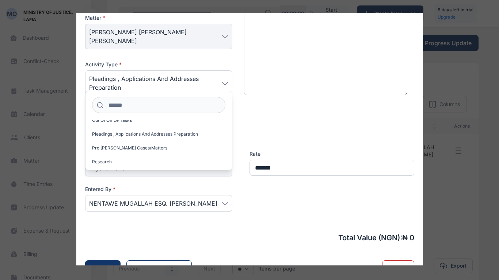
click at [281, 117] on p "Billing Information" at bounding box center [249, 122] width 329 height 10
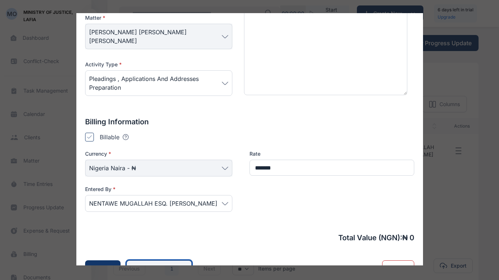
click at [177, 231] on button "Save & Add New" at bounding box center [158, 269] width 65 height 16
click at [169, 231] on div "Save & Add New" at bounding box center [158, 268] width 41 height 7
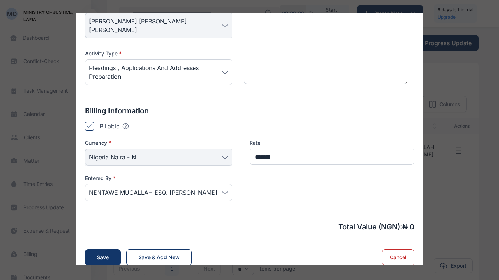
click at [157, 231] on div "Total Value ( NGN ): ₦ 0 Save Save & Add New Cancel" at bounding box center [249, 244] width 329 height 44
click at [157, 231] on div "Save & Add New" at bounding box center [158, 257] width 41 height 7
click at [110, 231] on button "Save" at bounding box center [102, 258] width 35 height 16
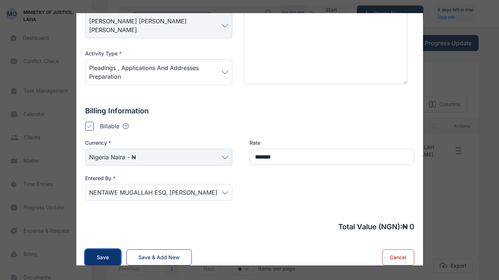
click at [110, 231] on button "Save" at bounding box center [102, 258] width 35 height 16
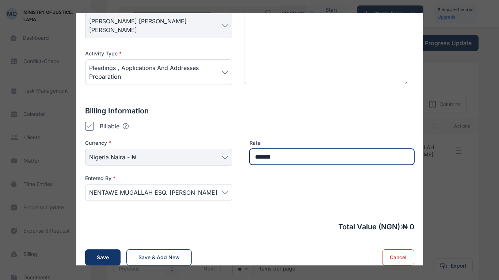
click at [281, 149] on input "*******" at bounding box center [331, 157] width 165 height 16
type input "*******"
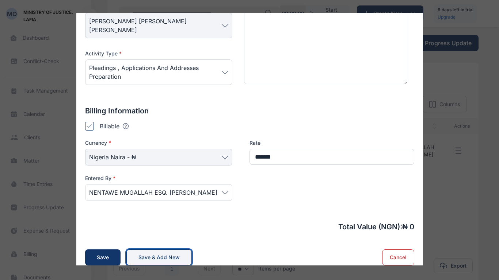
click at [151, 231] on div "Save & Add New" at bounding box center [158, 257] width 41 height 7
click at [216, 64] on span "Pleadings , Applications and Addresses Preparation" at bounding box center [155, 73] width 133 height 18
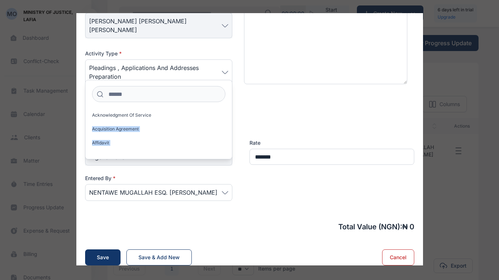
drag, startPoint x: 229, startPoint y: 102, endPoint x: 230, endPoint y: 97, distance: 4.5
click at [230, 97] on div "**********" at bounding box center [249, 69] width 329 height 392
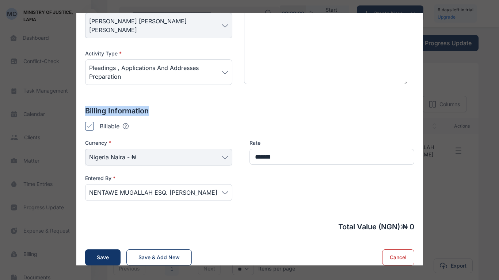
click at [198, 96] on div "**********" at bounding box center [249, 69] width 329 height 392
click at [88, 122] on div at bounding box center [89, 126] width 9 height 9
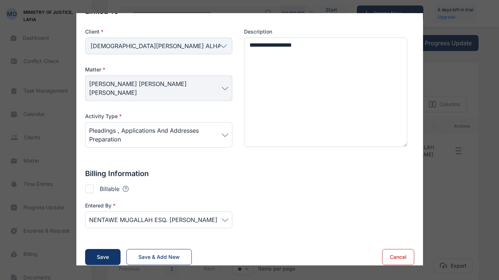
click at [89, 185] on div at bounding box center [89, 189] width 9 height 9
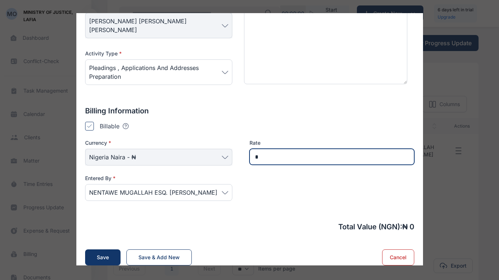
click at [256, 149] on input "*" at bounding box center [331, 157] width 165 height 16
drag, startPoint x: 325, startPoint y: 148, endPoint x: 192, endPoint y: 155, distance: 133.1
click at [192, 155] on div "**********" at bounding box center [249, 174] width 329 height 71
type input "*******"
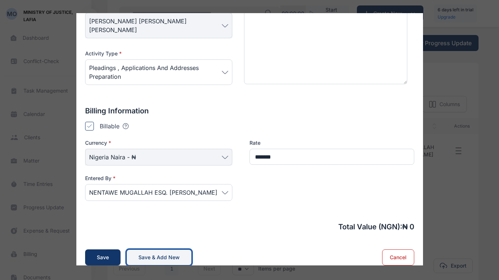
click at [138, 231] on div "Save & Add New" at bounding box center [158, 257] width 41 height 7
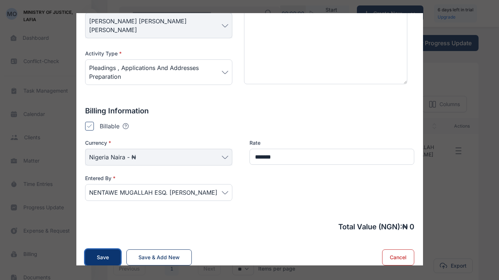
click at [118, 231] on button "Save" at bounding box center [102, 258] width 35 height 16
click at [114, 231] on button "Save" at bounding box center [102, 258] width 35 height 16
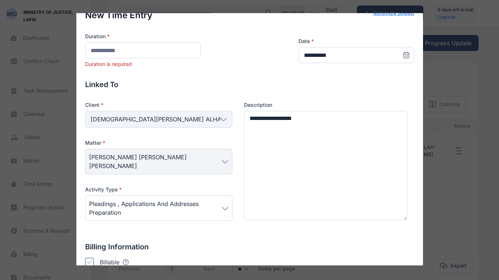
scroll to position [10, 0]
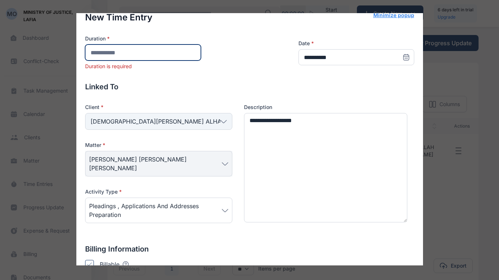
click at [163, 53] on input "number" at bounding box center [143, 53] width 116 height 16
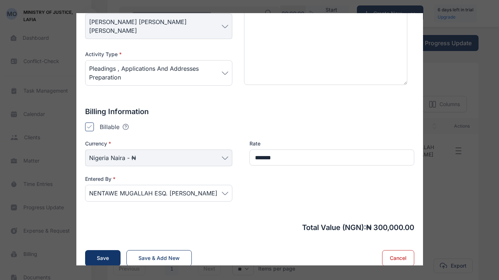
scroll to position [139, 0]
type input "***"
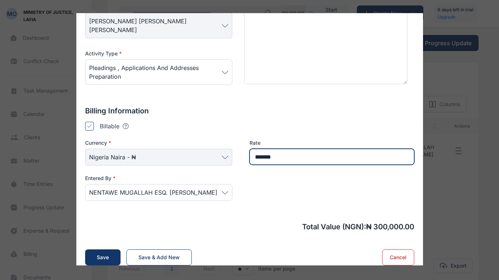
click at [285, 150] on input "*******" at bounding box center [331, 157] width 165 height 16
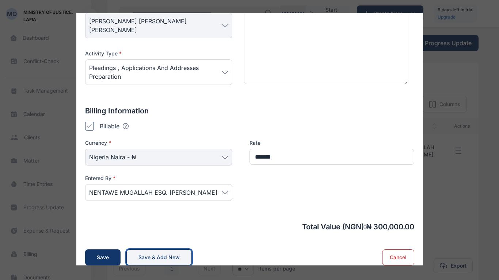
click at [146, 231] on div "Save & Add New" at bounding box center [158, 257] width 41 height 7
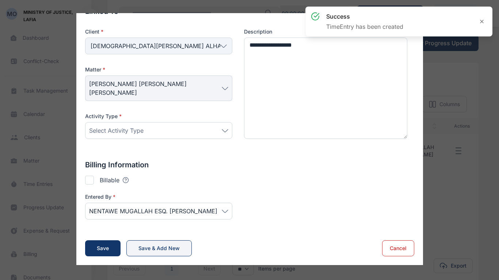
scroll to position [68, 0]
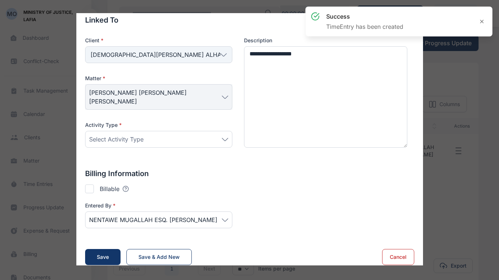
click at [477, 63] on div "**********" at bounding box center [249, 140] width 499 height 280
click at [482, 26] on div at bounding box center [481, 21] width 15 height 15
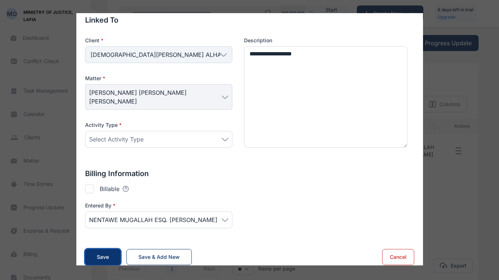
click at [105, 231] on div "Save" at bounding box center [103, 257] width 12 height 7
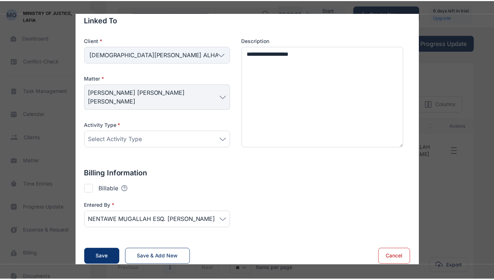
scroll to position [77, 0]
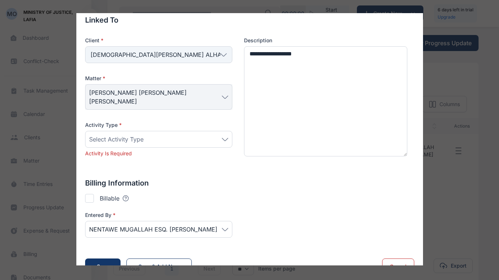
click at [425, 66] on div "**********" at bounding box center [249, 140] width 499 height 280
click at [40, 132] on div "**********" at bounding box center [249, 140] width 499 height 280
click at [400, 231] on button "Cancel" at bounding box center [398, 267] width 32 height 16
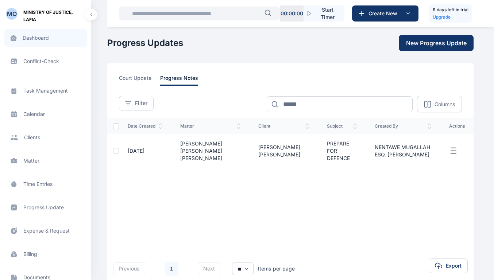
click at [29, 40] on span "Dashboard dashboard dashboard" at bounding box center [45, 38] width 83 height 18
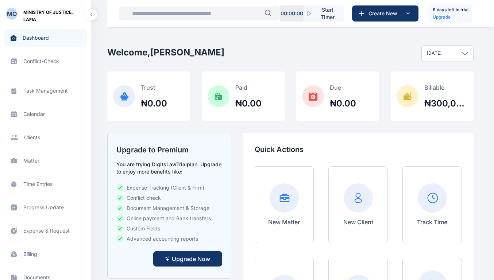
click at [30, 19] on span "MINISTRY OF JUSTICE, LAFIA" at bounding box center [54, 16] width 62 height 15
click at [91, 12] on button "button" at bounding box center [91, 15] width 12 height 12
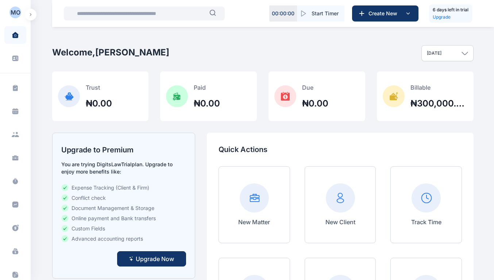
click at [32, 14] on button "button" at bounding box center [31, 15] width 12 height 12
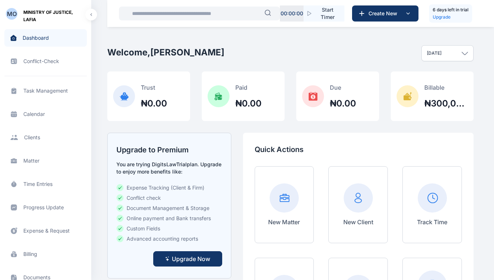
click at [458, 89] on p "Billable" at bounding box center [446, 87] width 43 height 9
click at [451, 101] on h2 "₦300,000.00" at bounding box center [446, 104] width 43 height 12
click at [415, 105] on icon at bounding box center [408, 96] width 22 height 22
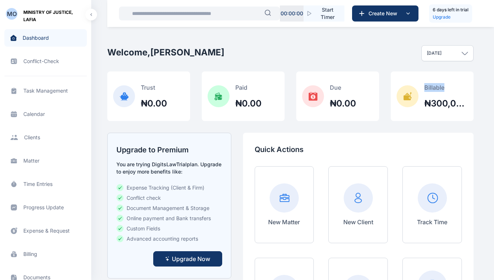
click at [415, 105] on icon at bounding box center [408, 96] width 22 height 22
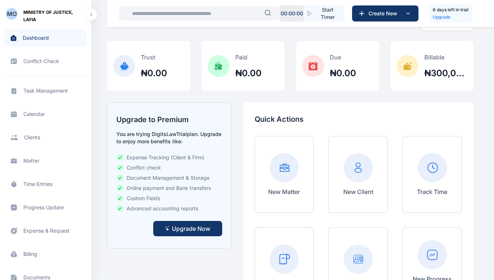
scroll to position [29, 0]
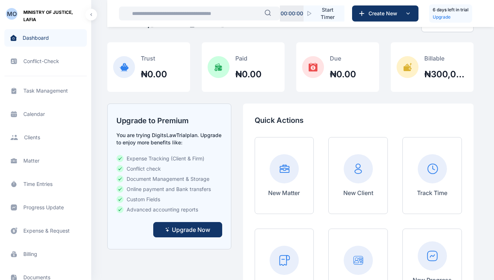
click at [61, 135] on span "Client clients clients" at bounding box center [45, 138] width 83 height 18
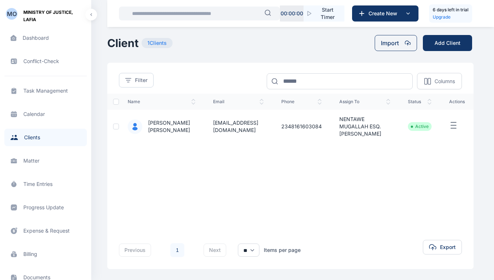
click at [51, 165] on span "Matter matter matter" at bounding box center [45, 161] width 83 height 18
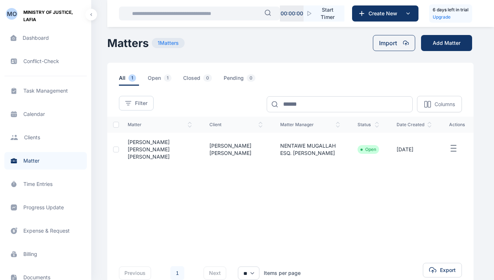
click at [55, 209] on span "Progress Update progress update progress update" at bounding box center [45, 208] width 83 height 18
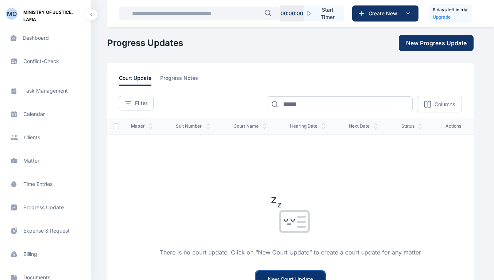
click at [292, 231] on button "New Court Update" at bounding box center [290, 280] width 69 height 16
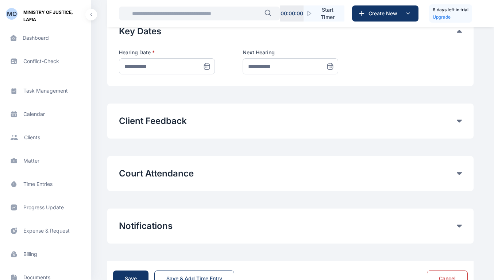
scroll to position [377, 0]
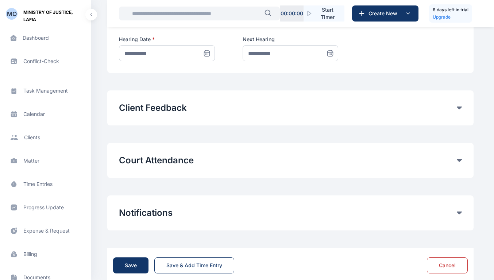
click at [357, 153] on div "Court Attendance Time entries will be automatically logged for Court attendance…" at bounding box center [290, 160] width 367 height 35
click at [463, 160] on div "Court Attendance Time entries will be automatically logged for Court attendance…" at bounding box center [290, 160] width 367 height 35
click at [460, 110] on icon at bounding box center [459, 108] width 5 height 3
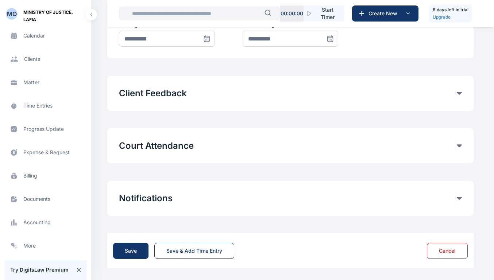
scroll to position [118, 0]
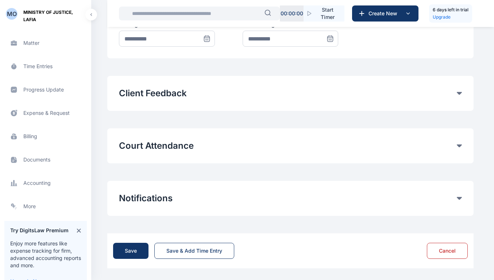
click at [53, 158] on span "Documents documents documents" at bounding box center [45, 160] width 83 height 18
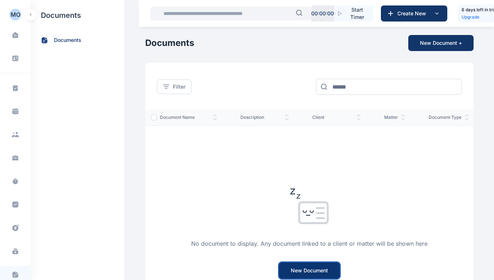
click at [327, 231] on button "New Document" at bounding box center [309, 271] width 61 height 16
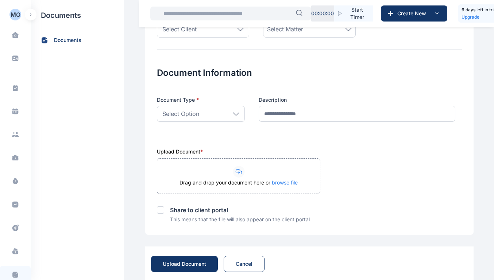
scroll to position [88, 0]
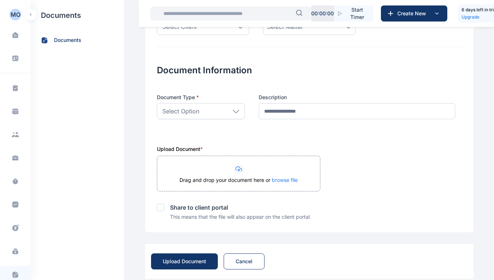
click at [30, 19] on button "button" at bounding box center [31, 15] width 12 height 12
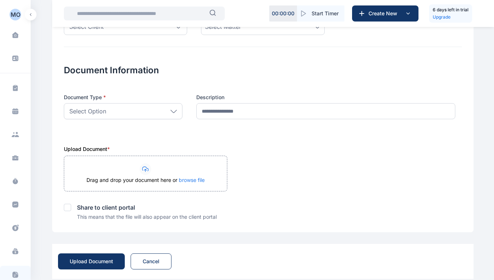
click at [32, 15] on button "button" at bounding box center [31, 15] width 12 height 12
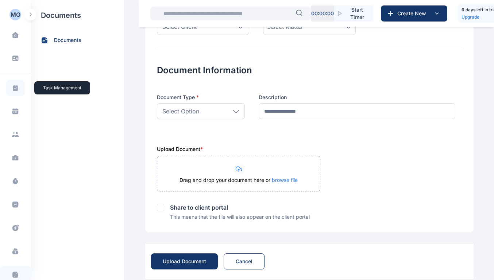
click at [13, 83] on span at bounding box center [15, 88] width 19 height 16
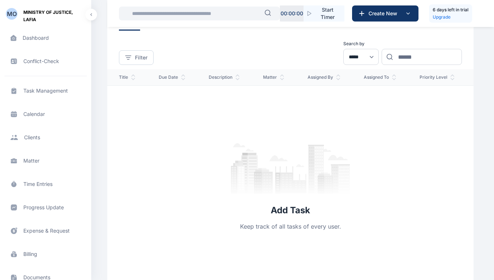
scroll to position [54, 0]
click at [344, 57] on select "**********" at bounding box center [361, 58] width 35 height 16
click at [268, 225] on p "Keep track of all tasks of every user." at bounding box center [290, 227] width 101 height 9
click at [306, 209] on h2 "Add Task" at bounding box center [290, 212] width 39 height 12
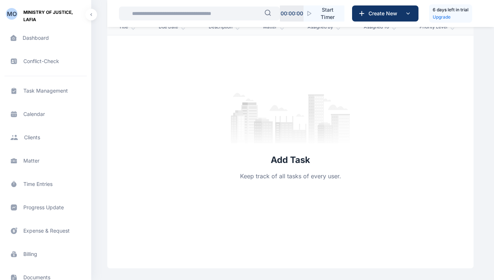
scroll to position [0, 0]
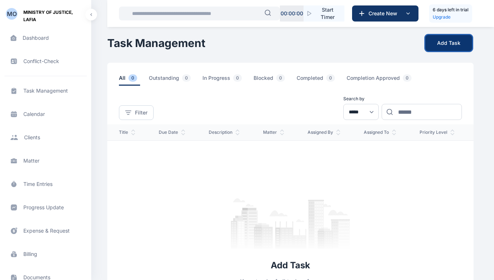
click at [440, 46] on button "Add Task" at bounding box center [449, 43] width 47 height 16
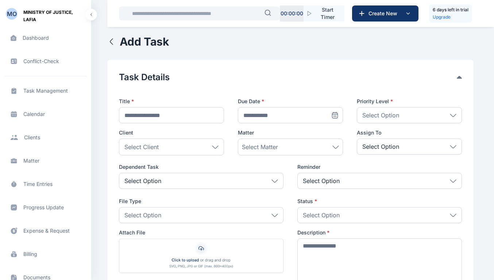
click at [406, 178] on div "Select Option" at bounding box center [380, 181] width 165 height 16
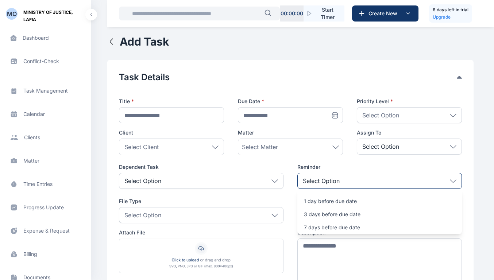
click at [406, 178] on div "Select Option" at bounding box center [380, 181] width 165 height 16
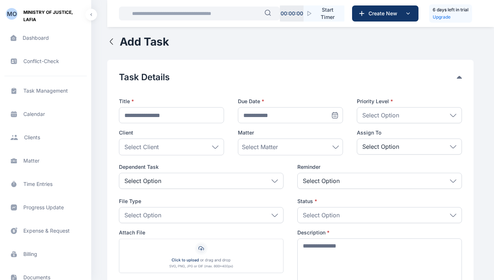
click at [46, 118] on span "Calendar calendar calendar" at bounding box center [45, 115] width 83 height 18
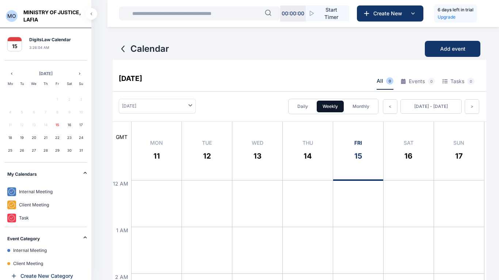
click at [95, 10] on button "button" at bounding box center [91, 14] width 12 height 12
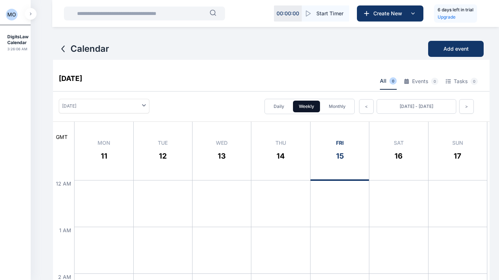
click at [32, 15] on button "button" at bounding box center [31, 14] width 12 height 12
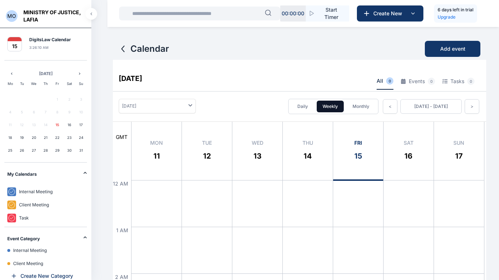
click at [81, 177] on h2 "Event Category" at bounding box center [45, 175] width 76 height 6
click at [92, 16] on button "button" at bounding box center [91, 14] width 12 height 12
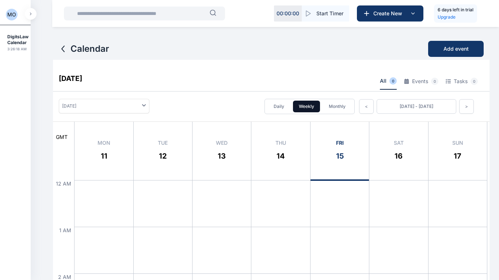
click at [485, 35] on div "Calendar Add event August 15, 2025 All 0 Events 0 Tasks 0 August 2025 Daily Wee…" at bounding box center [271, 152] width 436 height 280
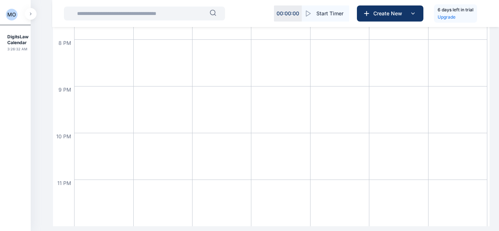
scroll to position [1088, 0]
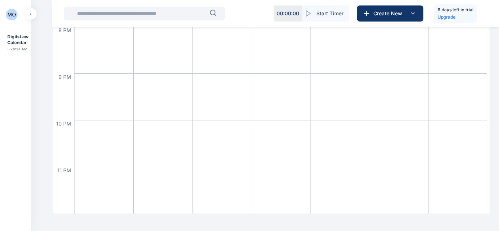
click at [12, 39] on h2 "DigitsLaw Calendar" at bounding box center [17, 40] width 21 height 12
click at [31, 14] on icon "button" at bounding box center [30, 14] width 1 height 2
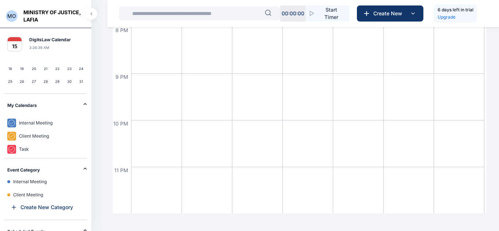
scroll to position [86, 0]
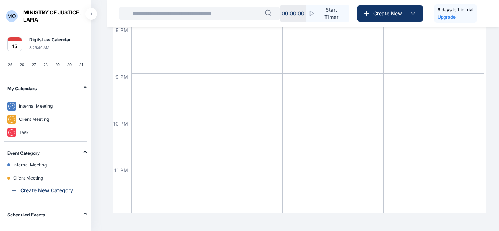
click at [79, 92] on h2 "Scheduled Events" at bounding box center [45, 89] width 76 height 6
click at [83, 89] on icon at bounding box center [85, 87] width 4 height 4
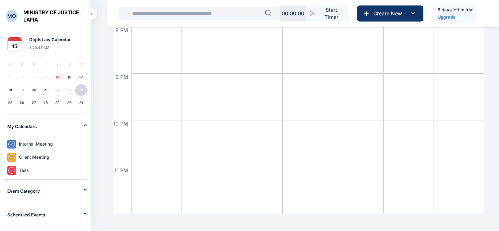
click at [81, 125] on h2 "My Calendars" at bounding box center [45, 127] width 76 height 6
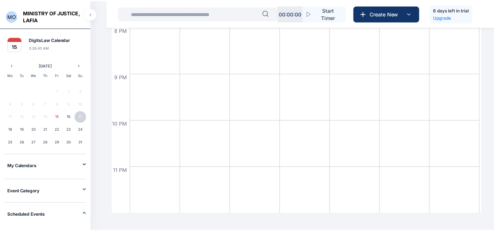
scroll to position [8, 0]
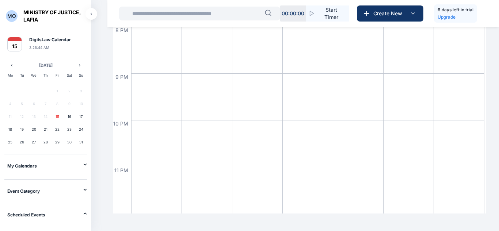
click at [70, 41] on h2 "DigitsLaw Calendar" at bounding box center [50, 40] width 42 height 6
click at [6, 14] on span "MO" at bounding box center [12, 16] width 12 height 12
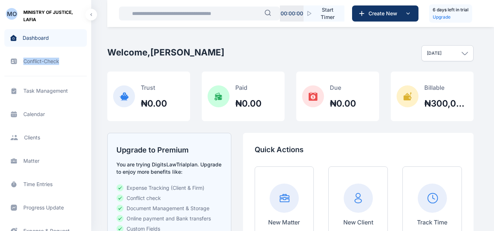
drag, startPoint x: 89, startPoint y: 32, endPoint x: 90, endPoint y: 53, distance: 21.6
click at [90, 53] on div "Dashboard dashboard dashboard Conflict-Check conflict-check conflict-check Task…" at bounding box center [45, 130] width 91 height 214
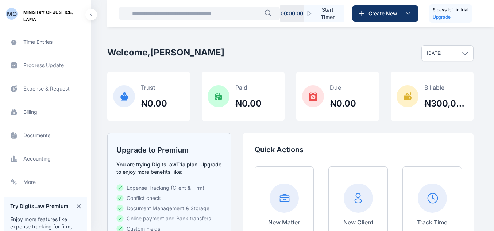
scroll to position [136, 0]
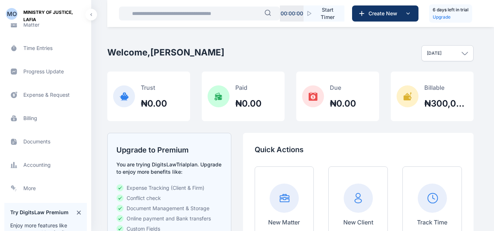
click at [67, 98] on span "Expense & Request expense & request expense & request" at bounding box center [45, 95] width 83 height 18
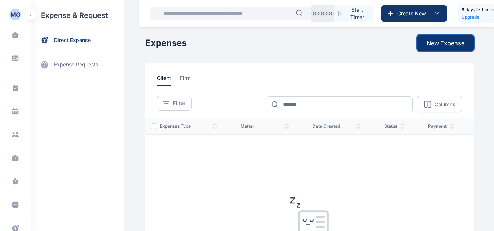
click at [456, 44] on span "New Expense" at bounding box center [446, 43] width 38 height 9
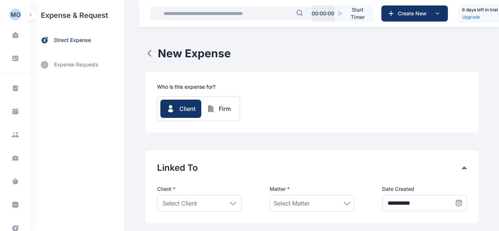
type input "*"
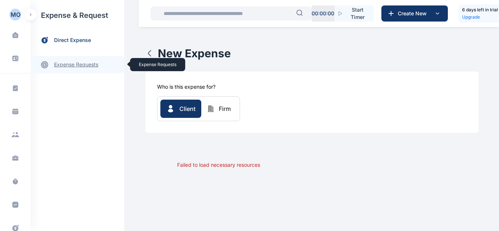
click at [31, 66] on link "expense requests expense requests" at bounding box center [77, 65] width 93 height 18
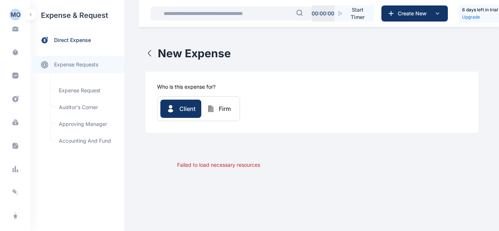
scroll to position [127, 0]
click at [17, 174] on icon at bounding box center [15, 173] width 7 height 0
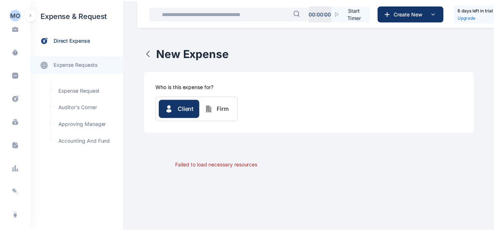
scroll to position [133, 0]
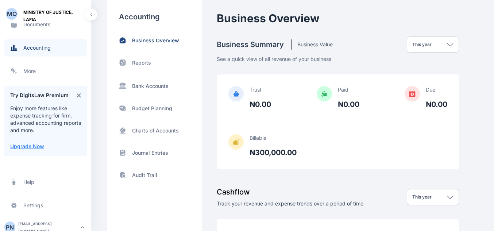
scroll to position [254, 0]
click at [87, 17] on button "button" at bounding box center [91, 15] width 12 height 12
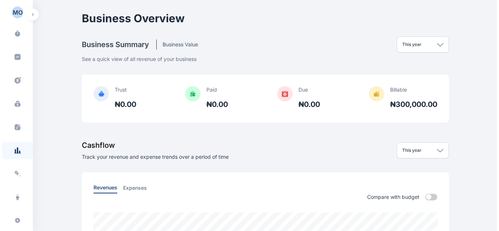
scroll to position [147, 0]
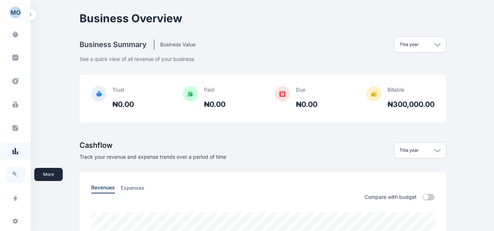
click at [14, 174] on icon at bounding box center [14, 174] width 4 height 4
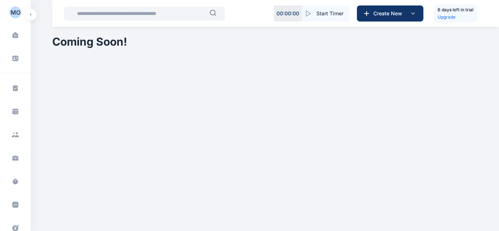
scroll to position [51, 0]
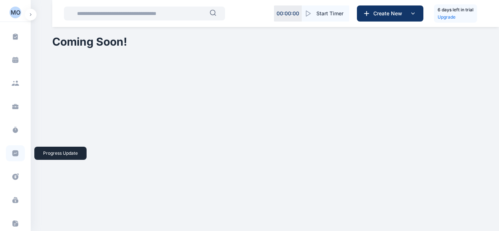
click at [16, 156] on icon at bounding box center [15, 153] width 6 height 6
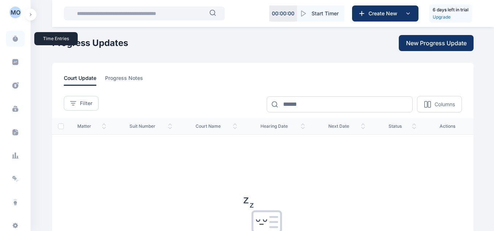
click at [11, 34] on span at bounding box center [15, 39] width 19 height 16
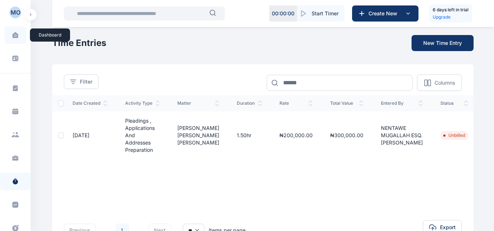
click at [14, 38] on span at bounding box center [15, 34] width 18 height 15
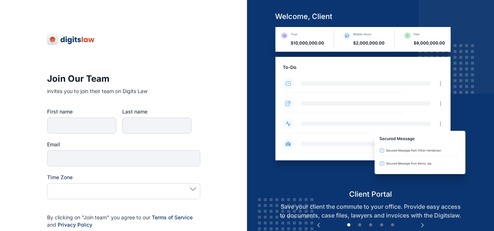
type input "*******"
type input "**********"
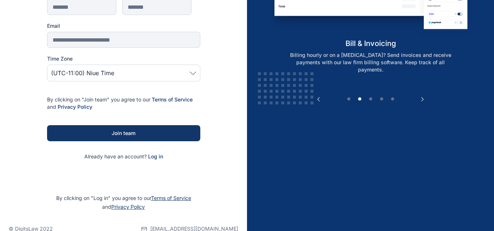
scroll to position [130, 0]
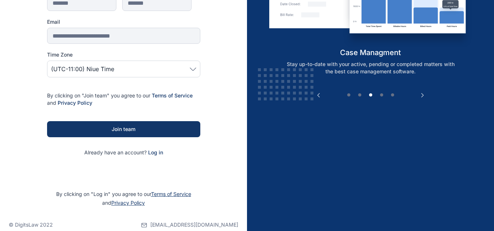
click at [196, 68] on div "(UTC-11:00) Niue Time" at bounding box center [123, 69] width 153 height 17
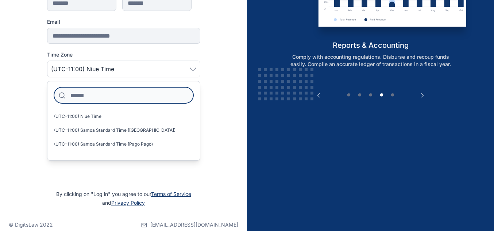
click at [154, 99] on input at bounding box center [123, 95] width 139 height 16
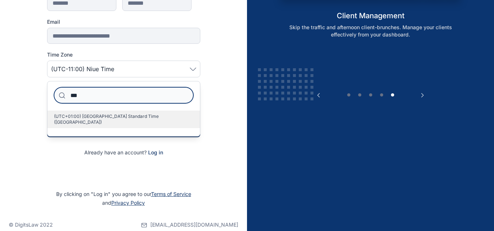
type input "***"
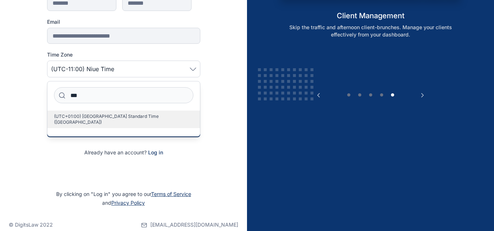
click at [135, 119] on label "(UTC+01:00) [GEOGRAPHIC_DATA] Standard Time ([GEOGRAPHIC_DATA])" at bounding box center [123, 120] width 153 height 18
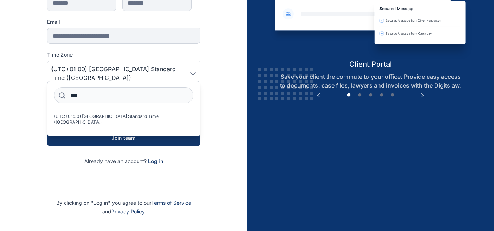
click at [225, 137] on div "**********" at bounding box center [123, 60] width 247 height 381
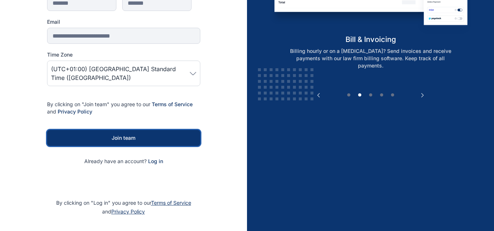
click at [180, 134] on div "Join team" at bounding box center [124, 137] width 130 height 7
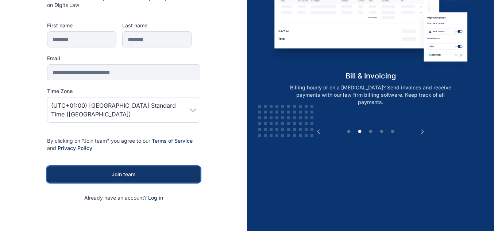
scroll to position [94, 0]
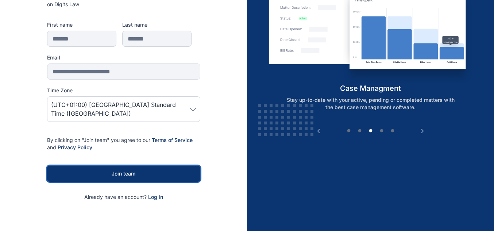
click at [123, 170] on div "Join team" at bounding box center [124, 173] width 130 height 7
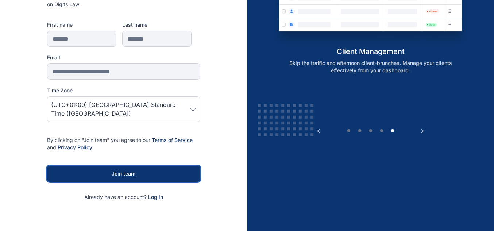
click at [123, 170] on div "Join team" at bounding box center [124, 173] width 130 height 7
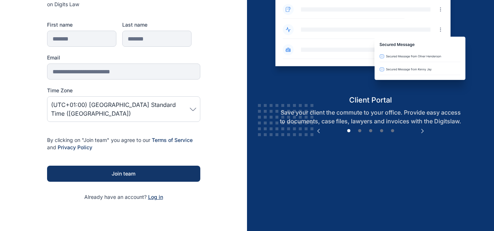
click at [158, 194] on span "Log in" at bounding box center [155, 197] width 15 height 6
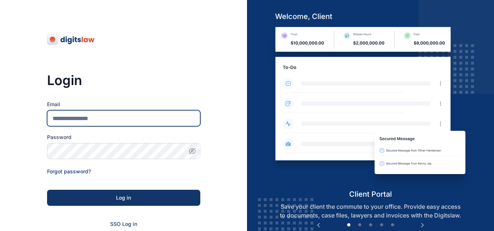
click at [114, 116] on input "Email" at bounding box center [123, 118] width 153 height 16
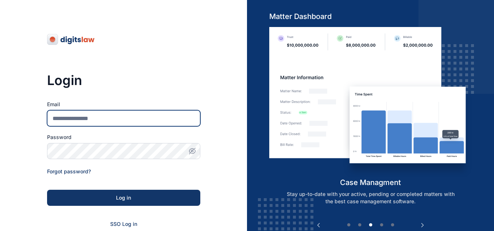
click at [101, 118] on input "Email" at bounding box center [123, 118] width 153 height 16
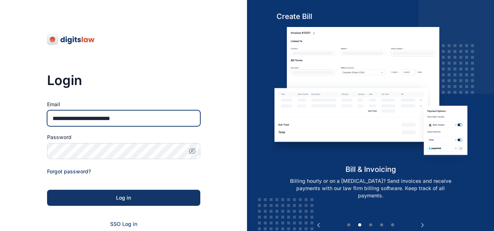
type input "**********"
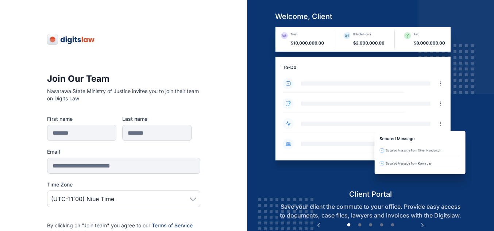
type input "*******"
type input "**********"
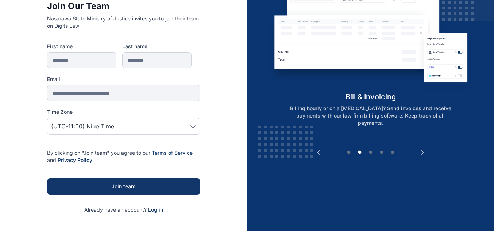
scroll to position [89, 0]
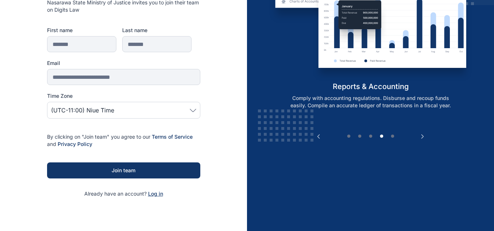
click at [154, 195] on span "Log in" at bounding box center [155, 194] width 15 height 6
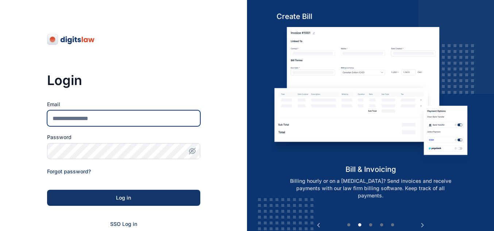
click at [103, 120] on input "Email" at bounding box center [123, 118] width 153 height 16
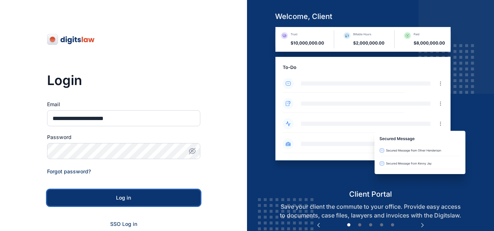
click at [122, 200] on div "Log in" at bounding box center [124, 197] width 130 height 7
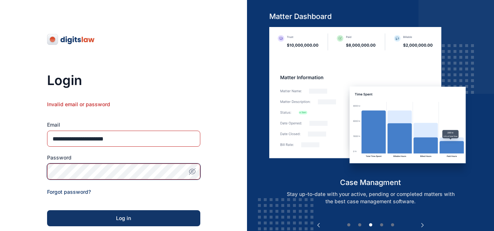
click at [36, 176] on div "**********" at bounding box center [123, 176] width 247 height 353
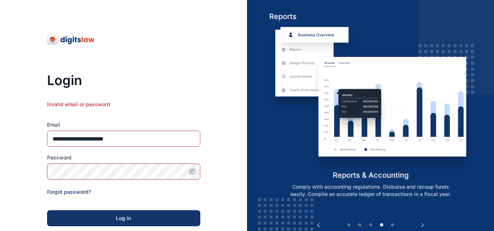
click at [196, 170] on span "button" at bounding box center [192, 171] width 16 height 7
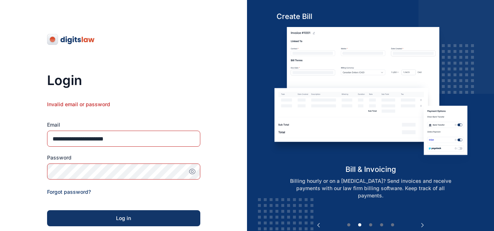
click at [184, 186] on form "**********" at bounding box center [123, 184] width 153 height 166
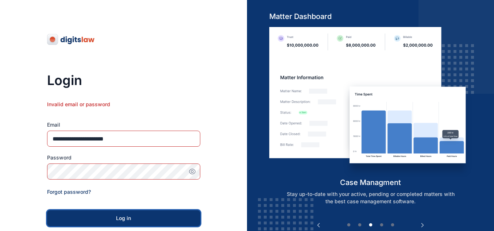
click at [144, 213] on button "Log in" at bounding box center [123, 218] width 153 height 16
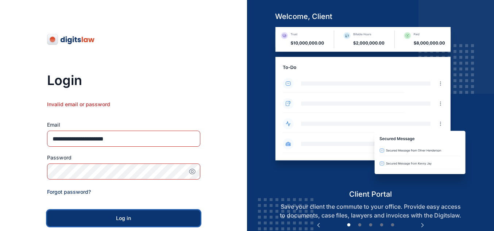
click at [168, 212] on button "Log in" at bounding box center [123, 218] width 153 height 16
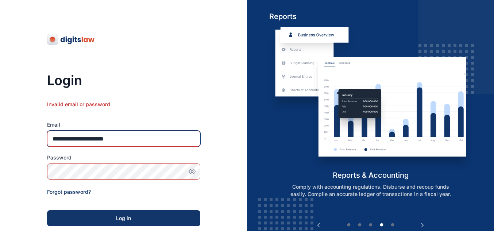
click at [53, 141] on input "**********" at bounding box center [123, 139] width 153 height 16
click at [54, 141] on input "**********" at bounding box center [123, 139] width 153 height 16
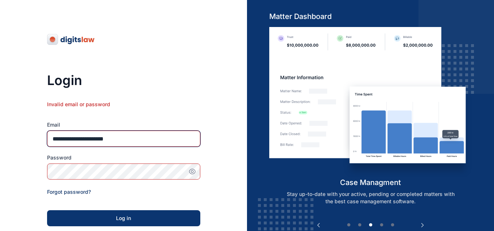
type input "**********"
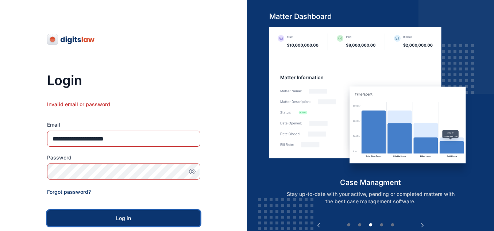
click at [116, 221] on div "Log in" at bounding box center [124, 218] width 130 height 7
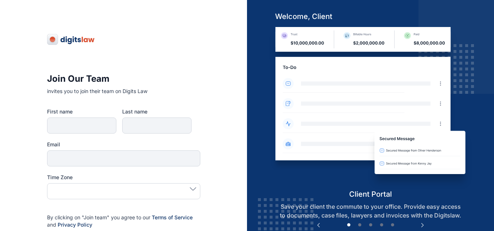
type input "*******"
type input "**********"
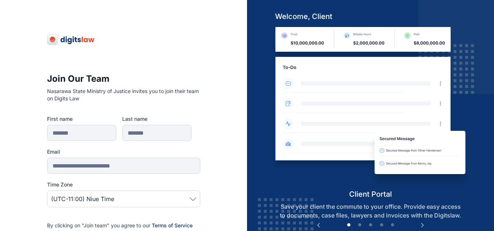
click at [190, 202] on span "(UTC-11:00) Niue Time" at bounding box center [123, 199] width 145 height 9
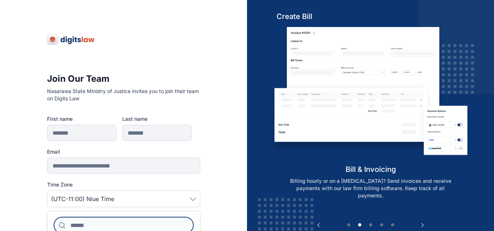
click at [177, 222] on input at bounding box center [123, 225] width 139 height 16
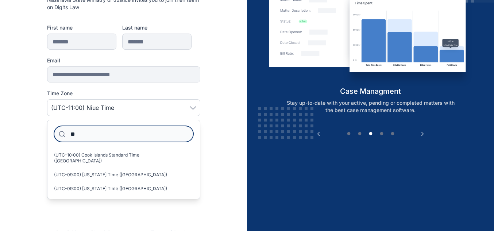
scroll to position [103, 0]
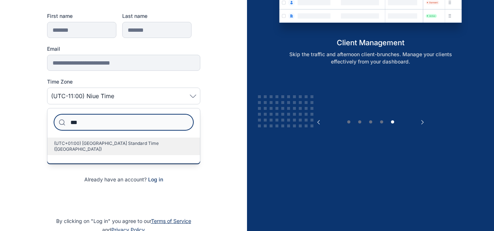
type input "***"
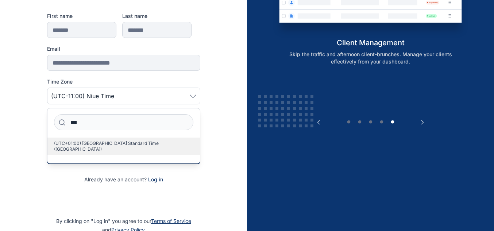
click at [152, 144] on span "(UTC+01:00) [GEOGRAPHIC_DATA] Standard Time ([GEOGRAPHIC_DATA])" at bounding box center [121, 147] width 134 height 12
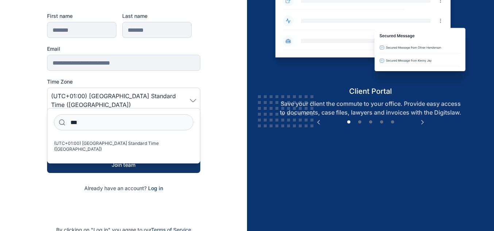
click at [208, 130] on div "**********" at bounding box center [123, 87] width 247 height 381
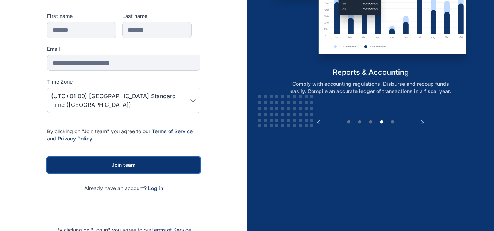
click at [176, 161] on div "Join team" at bounding box center [124, 164] width 130 height 7
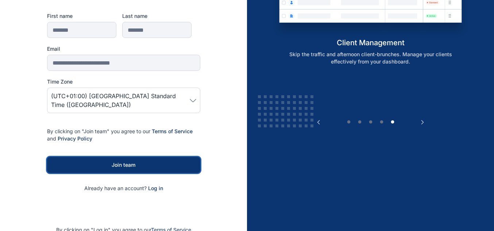
click at [176, 161] on div "Join team" at bounding box center [124, 164] width 130 height 7
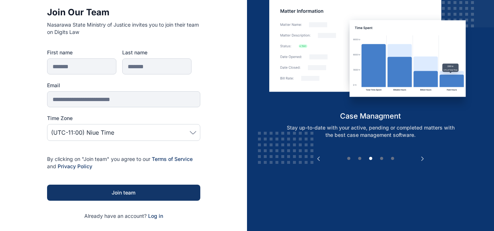
scroll to position [55, 0]
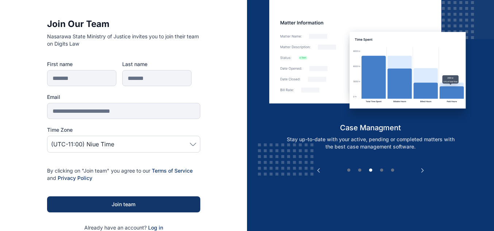
click at [196, 142] on div "(UTC-11:00) Niue Time" at bounding box center [123, 144] width 153 height 17
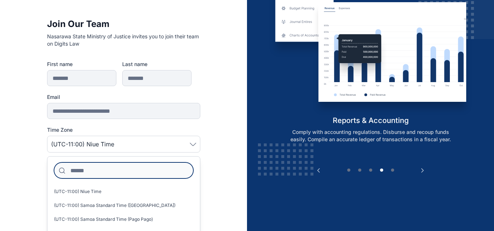
click at [142, 173] on input at bounding box center [123, 170] width 139 height 16
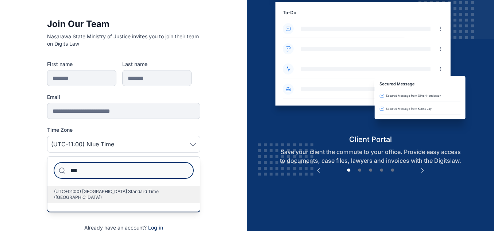
type input "***"
click at [132, 187] on label "(UTC+01:00) [GEOGRAPHIC_DATA] Standard Time ([GEOGRAPHIC_DATA])" at bounding box center [123, 195] width 153 height 18
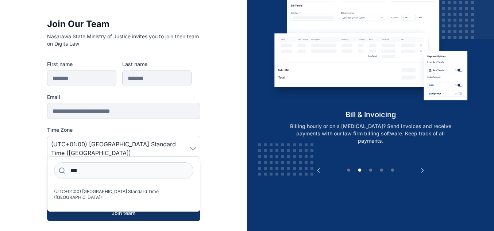
click at [227, 167] on div "**********" at bounding box center [123, 135] width 247 height 381
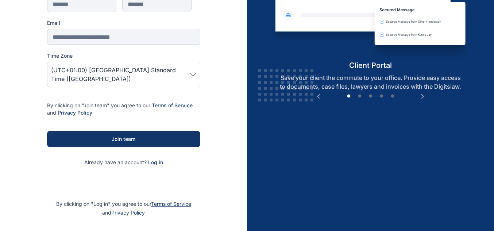
scroll to position [141, 0]
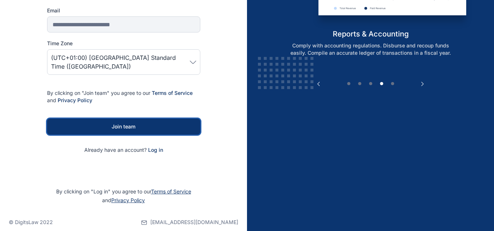
click at [172, 123] on button "Join team" at bounding box center [123, 127] width 153 height 16
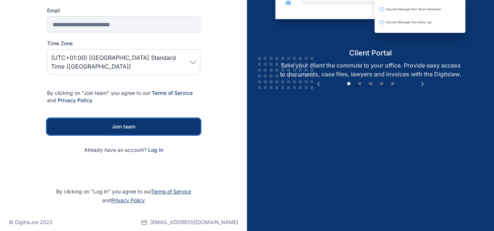
click at [165, 123] on div "Join team" at bounding box center [124, 126] width 130 height 7
click at [164, 123] on div "Join team" at bounding box center [124, 126] width 130 height 7
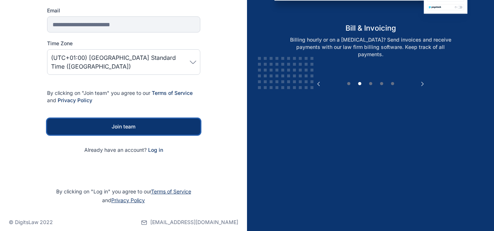
click at [141, 123] on div "Join team" at bounding box center [124, 126] width 130 height 7
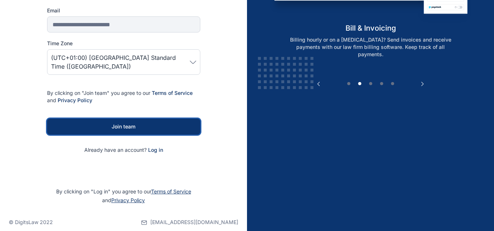
click at [141, 123] on div "Join team" at bounding box center [124, 126] width 130 height 7
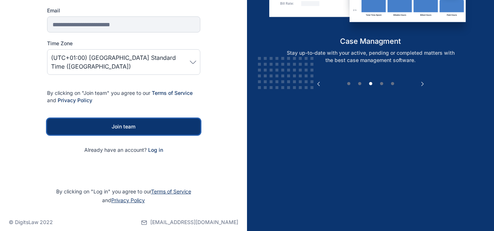
click at [141, 123] on div "Join team" at bounding box center [124, 126] width 130 height 7
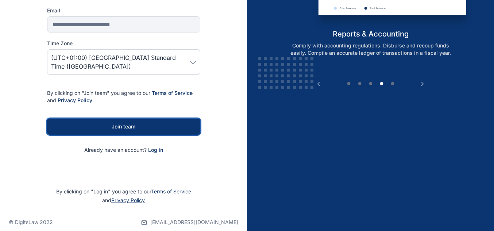
click at [141, 123] on div "Join team" at bounding box center [124, 126] width 130 height 7
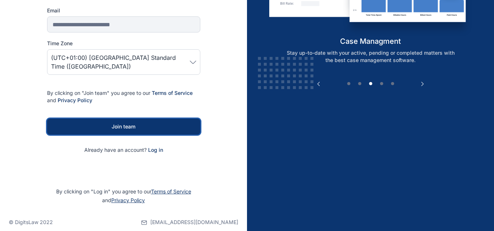
click at [141, 123] on div "Join team" at bounding box center [124, 126] width 130 height 7
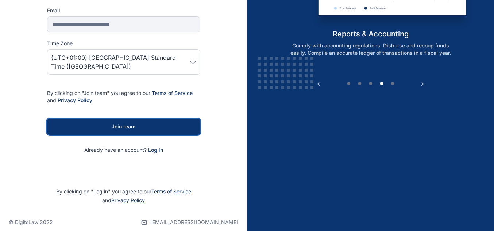
click at [141, 123] on div "Join team" at bounding box center [124, 126] width 130 height 7
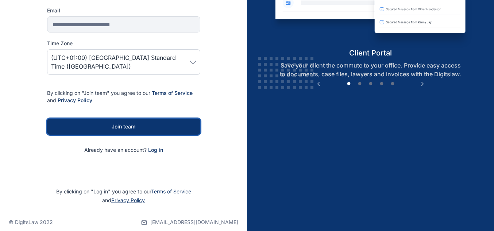
drag, startPoint x: 146, startPoint y: 120, endPoint x: 127, endPoint y: 115, distance: 19.2
click at [127, 123] on div "Join team" at bounding box center [124, 126] width 130 height 7
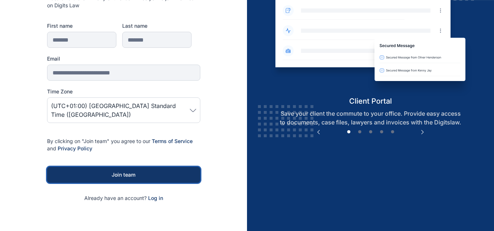
scroll to position [95, 0]
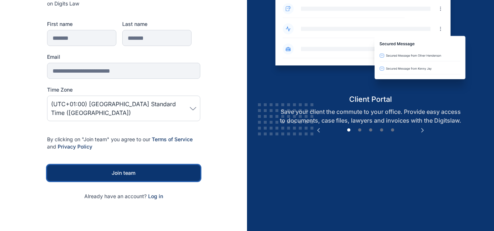
click at [154, 169] on div "Join team" at bounding box center [124, 172] width 130 height 7
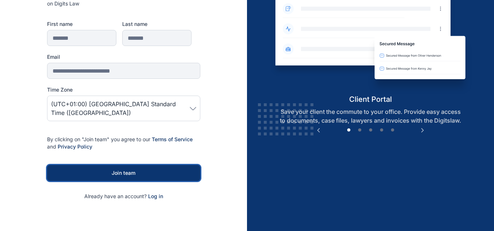
click at [154, 169] on div "Join team" at bounding box center [124, 172] width 130 height 7
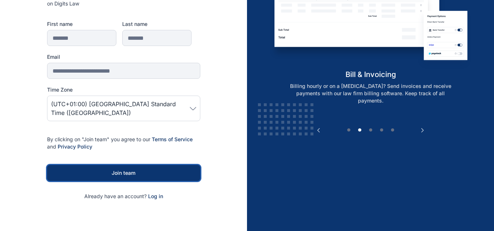
click at [154, 169] on div "Join team" at bounding box center [124, 172] width 130 height 7
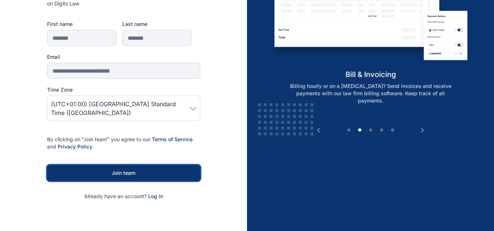
click at [154, 169] on div "Join team" at bounding box center [124, 172] width 130 height 7
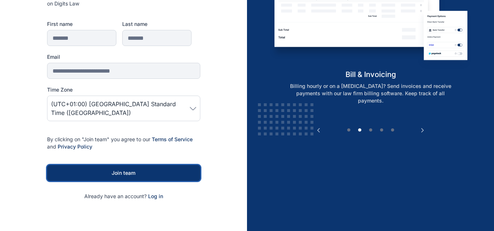
click at [154, 169] on div "Join team" at bounding box center [124, 172] width 130 height 7
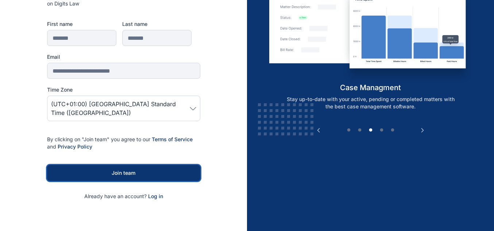
click at [154, 169] on div "Join team" at bounding box center [124, 172] width 130 height 7
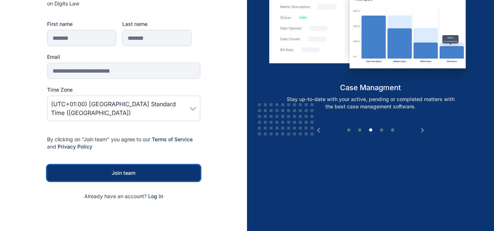
click at [154, 169] on div "Join team" at bounding box center [124, 172] width 130 height 7
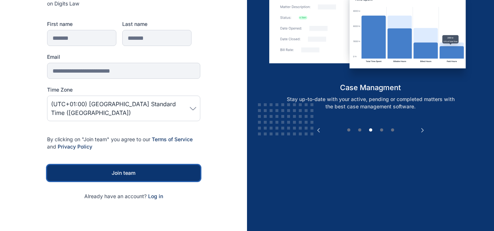
click at [154, 169] on div "Join team" at bounding box center [124, 172] width 130 height 7
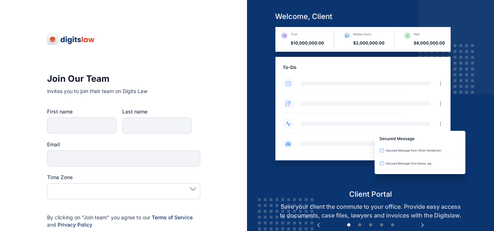
type input "*******"
type input "**********"
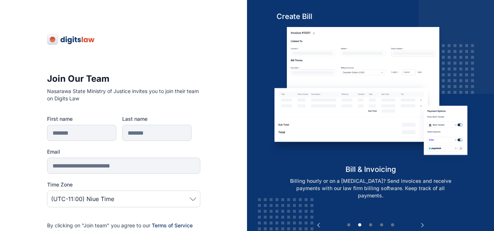
click at [190, 203] on span "(UTC-11:00) Niue Time" at bounding box center [123, 199] width 145 height 9
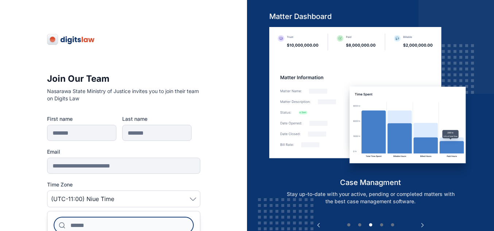
click at [166, 222] on input at bounding box center [123, 225] width 139 height 16
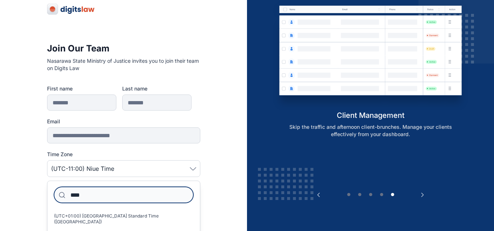
scroll to position [34, 0]
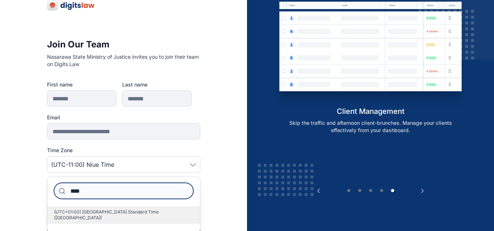
type input "****"
click at [153, 216] on label "(UTC+01:00) [GEOGRAPHIC_DATA] Standard Time ([GEOGRAPHIC_DATA])" at bounding box center [123, 215] width 153 height 18
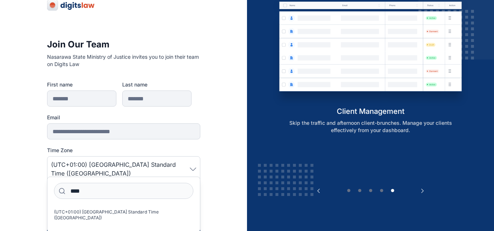
click at [219, 196] on div "**********" at bounding box center [123, 156] width 247 height 381
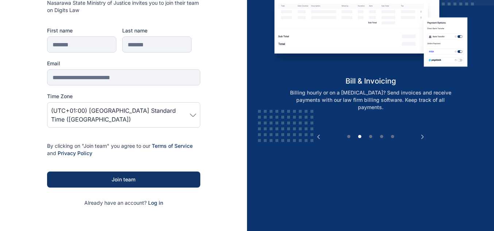
scroll to position [89, 0]
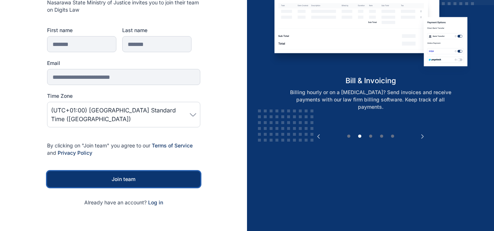
click at [160, 176] on div "Join team" at bounding box center [124, 179] width 130 height 7
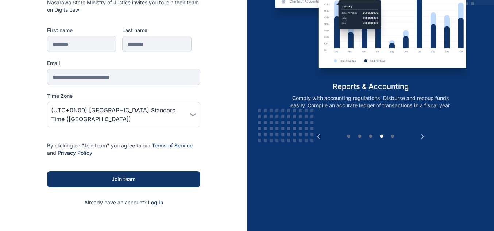
click at [155, 199] on span "Log in" at bounding box center [155, 202] width 15 height 6
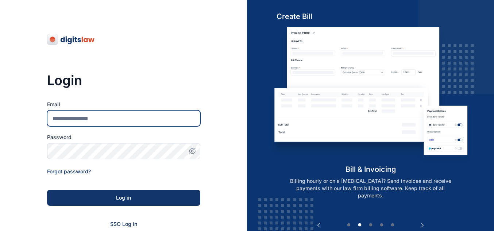
click at [149, 122] on input "Email" at bounding box center [123, 118] width 153 height 16
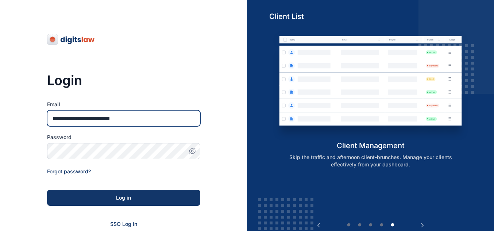
type input "**********"
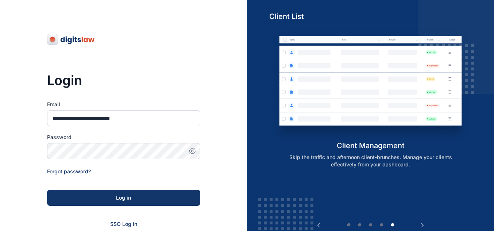
click at [85, 172] on span "Forgot password?" at bounding box center [69, 171] width 44 height 6
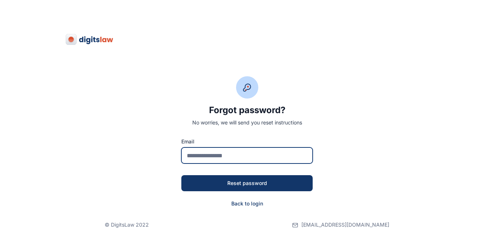
click at [214, 154] on input "email" at bounding box center [246, 155] width 131 height 16
type input "**********"
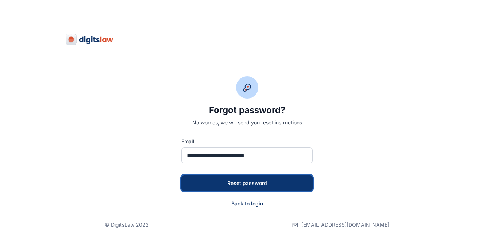
click at [223, 180] on div "Reset password" at bounding box center [247, 183] width 108 height 7
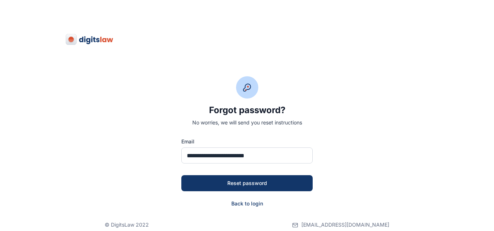
click at [365, 96] on div "**********" at bounding box center [247, 103] width 494 height 207
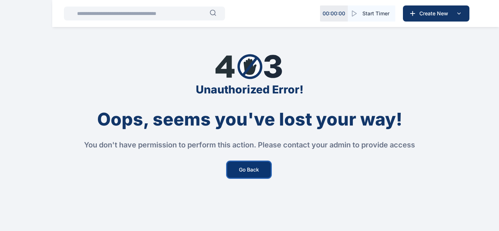
click at [254, 175] on button "Go Back" at bounding box center [248, 170] width 43 height 16
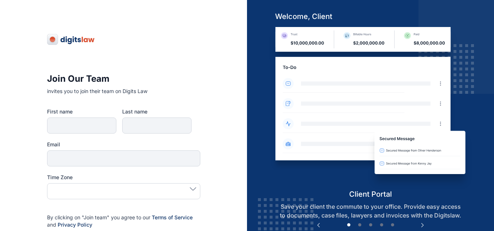
type input "*******"
type input "**********"
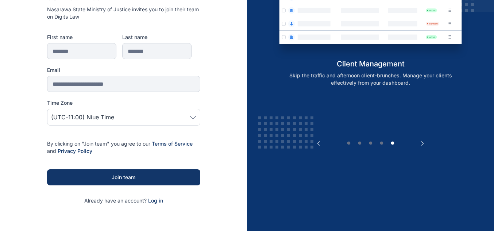
scroll to position [91, 0]
